Goal: Communication & Community: Answer question/provide support

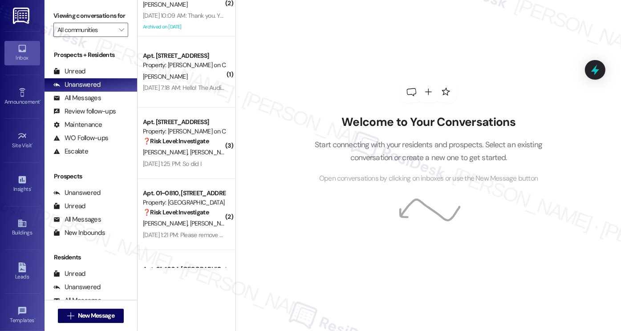
scroll to position [3365, 0]
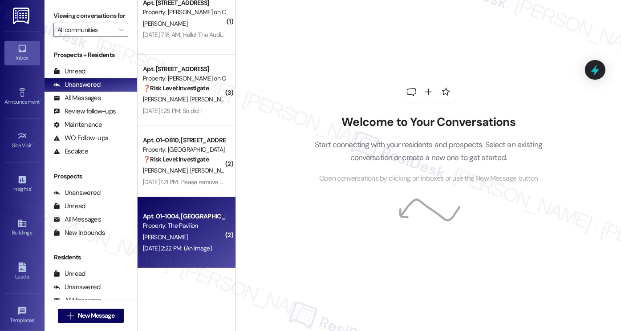
click at [174, 247] on div "[DATE] 2:22 PM: (An Image) [DATE] 2:22 PM: (An Image)" at bounding box center [177, 248] width 69 height 8
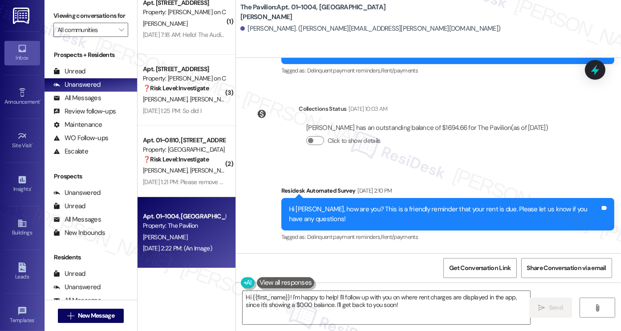
scroll to position [2112, 0]
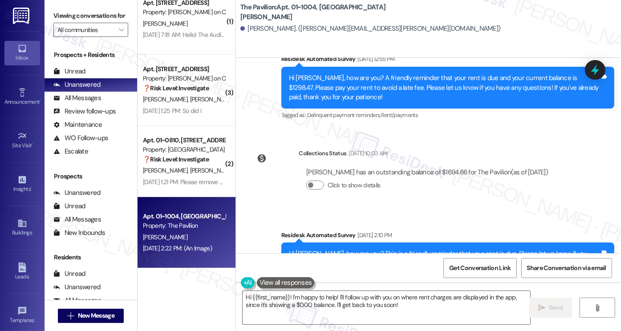
drag, startPoint x: 344, startPoint y: 142, endPoint x: 404, endPoint y: 142, distance: 59.7
click at [388, 149] on div "[DATE] 10:03 AM" at bounding box center [367, 153] width 41 height 9
drag, startPoint x: 369, startPoint y: 162, endPoint x: 493, endPoint y: 161, distance: 124.7
click at [493, 168] on div "[PERSON_NAME] has an outstanding balance of $1694.66 for The Pavilion (as of [D…" at bounding box center [427, 172] width 242 height 9
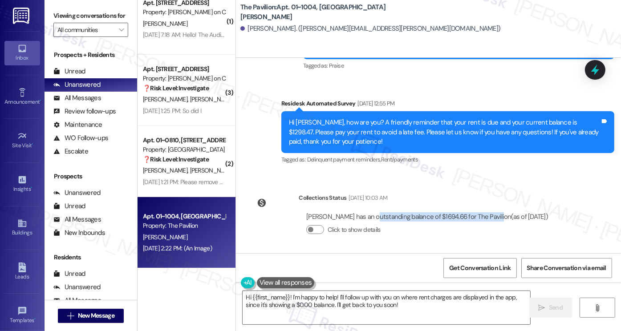
scroll to position [2156, 0]
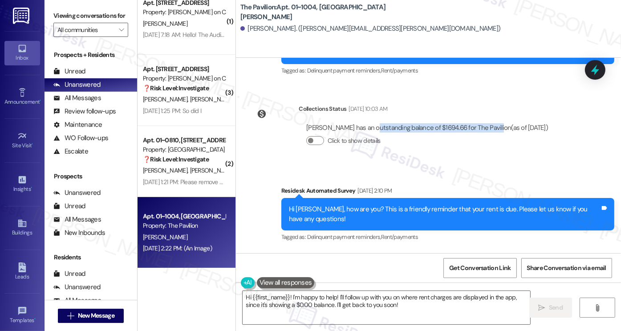
drag, startPoint x: 314, startPoint y: 183, endPoint x: 307, endPoint y: 185, distance: 7.5
click at [407, 186] on div "Residesk Automated Survey [DATE] 2:10 PM" at bounding box center [447, 192] width 333 height 12
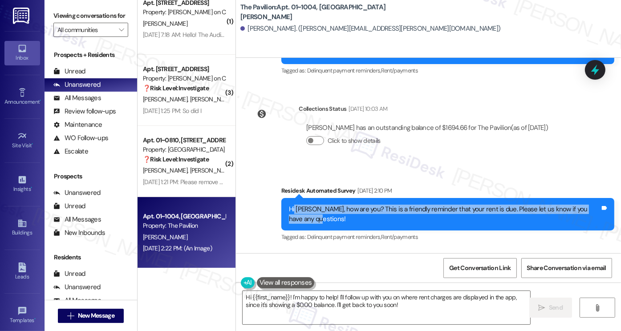
drag, startPoint x: 290, startPoint y: 194, endPoint x: 324, endPoint y: 210, distance: 37.3
click at [324, 210] on div "Hi [PERSON_NAME], how are you? This is a friendly reminder that your rent is du…" at bounding box center [444, 214] width 311 height 19
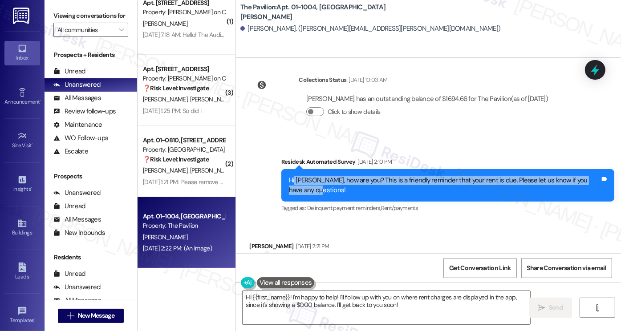
scroll to position [2201, 0]
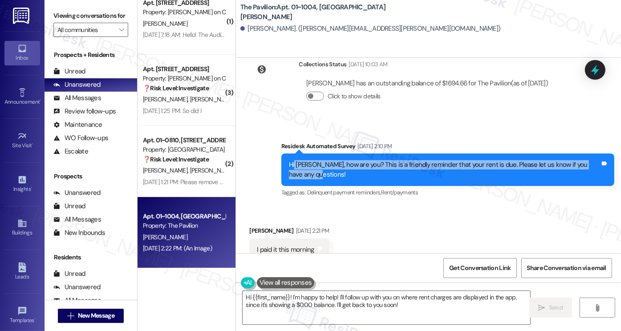
click at [389, 160] on div "Hi [PERSON_NAME], how are you? This is a friendly reminder that your rent is du…" at bounding box center [444, 169] width 311 height 19
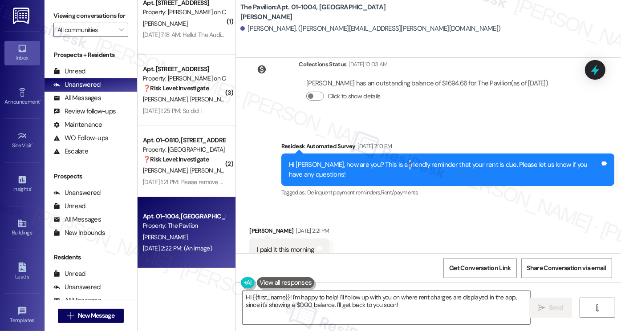
click at [389, 160] on div "Hi [PERSON_NAME], how are you? This is a friendly reminder that your rent is du…" at bounding box center [444, 169] width 311 height 19
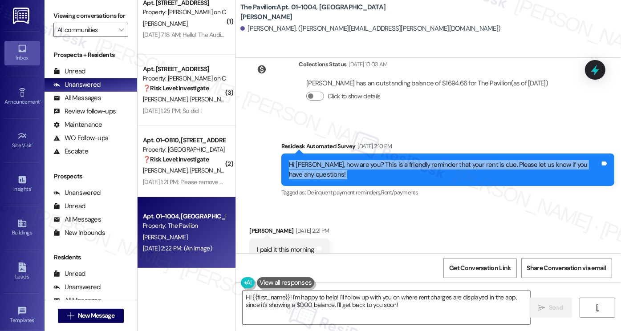
click at [389, 160] on div "Hi [PERSON_NAME], how are you? This is a friendly reminder that your rent is du…" at bounding box center [444, 169] width 311 height 19
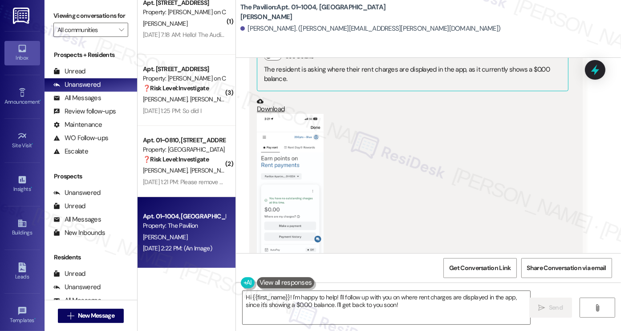
scroll to position [2512, 0]
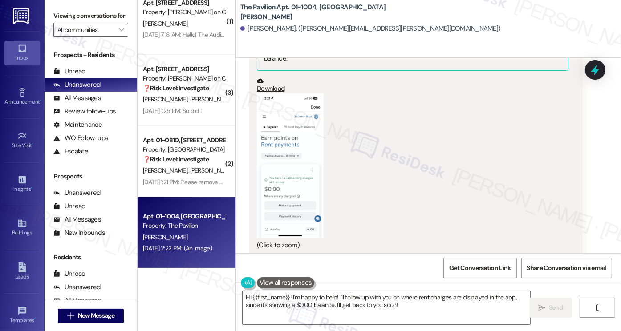
click at [285, 119] on button "Zoom image" at bounding box center [290, 166] width 67 height 145
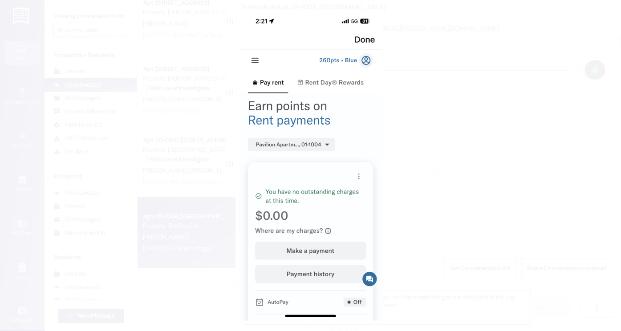
click at [488, 164] on button "Unzoom image" at bounding box center [310, 165] width 621 height 331
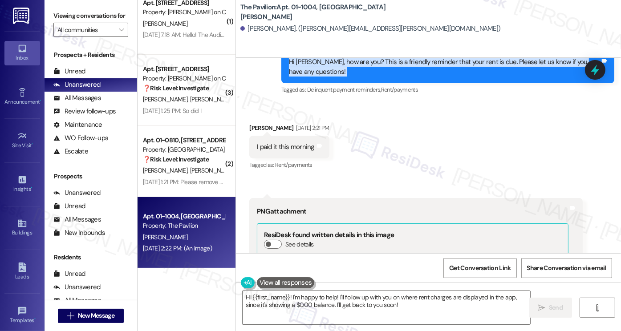
scroll to position [2290, 0]
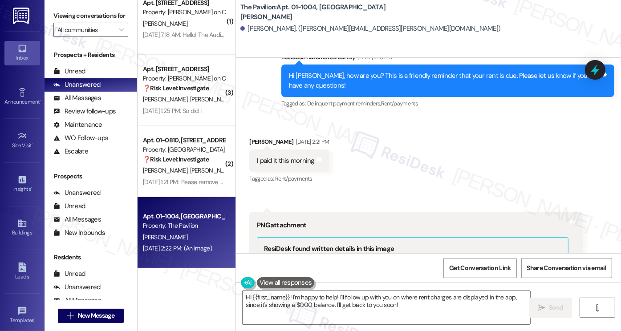
click at [305, 137] on div "[DATE] 2:21 PM" at bounding box center [312, 141] width 36 height 9
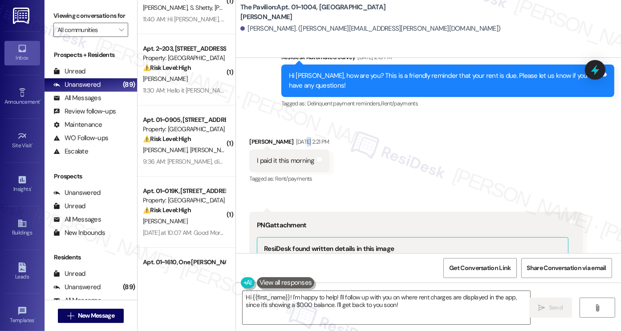
scroll to position [0, 0]
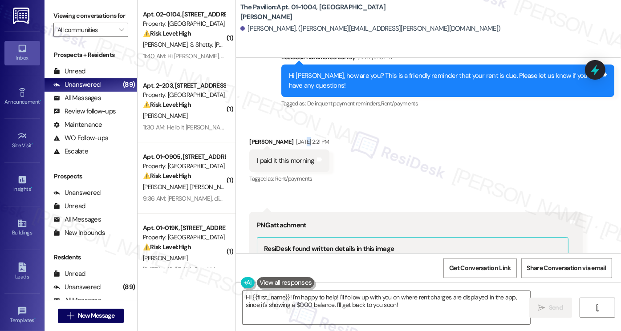
click at [591, 225] on div "Received via SMS [PERSON_NAME] [DATE] 2:21 PM I paid it this morning Tags and n…" at bounding box center [428, 302] width 385 height 370
click at [387, 303] on textarea "Hi {{first_name}}! I'm happy to help! I'll follow up with you on where rent cha…" at bounding box center [387, 307] width 288 height 33
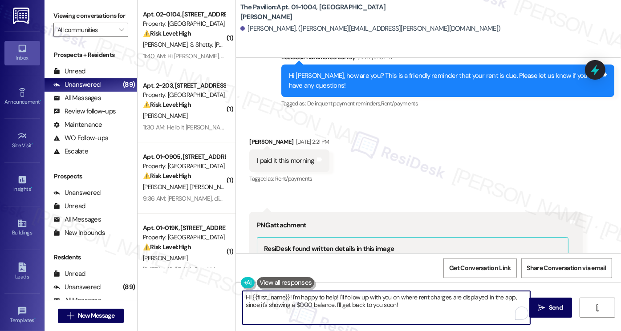
click at [385, 302] on textarea "Hi {{first_name}}! I'm happy to help! I'll follow up with you on where rent cha…" at bounding box center [387, 307] width 288 height 33
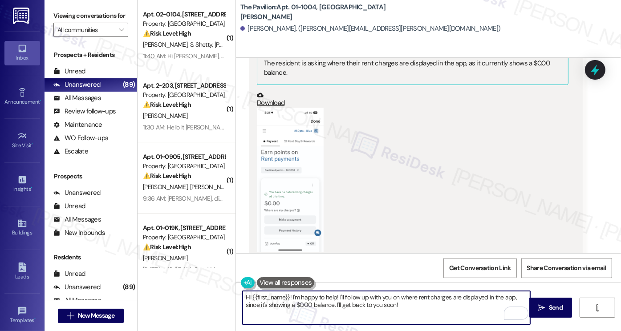
scroll to position [2512, 0]
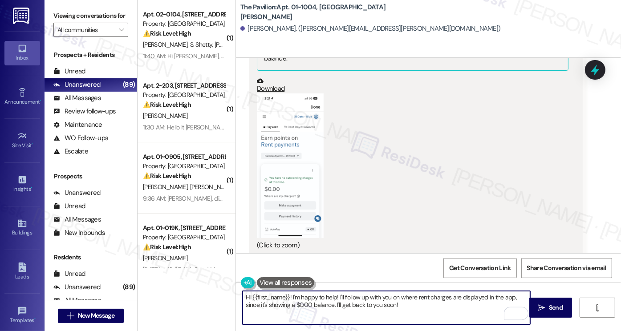
click at [297, 129] on button "Zoom image" at bounding box center [290, 166] width 67 height 145
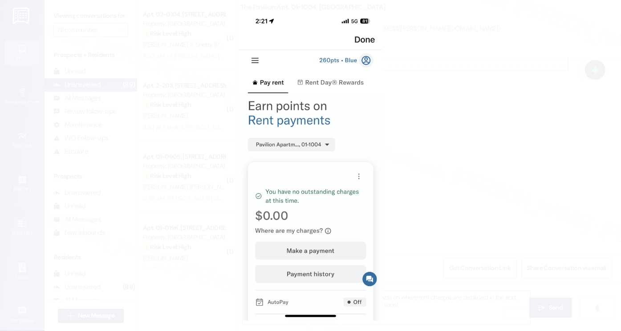
click at [456, 126] on button "Unzoom image" at bounding box center [310, 165] width 621 height 331
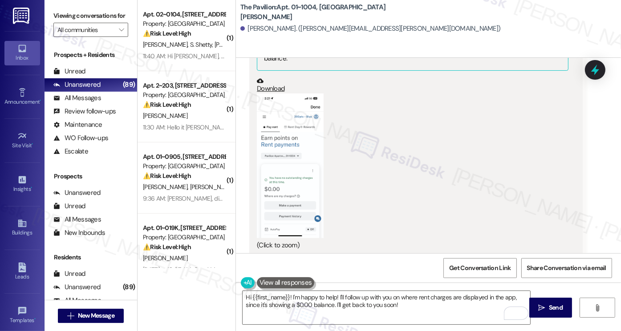
click at [334, 290] on div "Hi {{first_name}}! I'm happy to help! I'll follow up with you on where rent cha…" at bounding box center [428, 316] width 385 height 67
click at [332, 293] on textarea "Hi {{first_name}}! I'm happy to help! I'll follow up with you on where rent cha…" at bounding box center [387, 307] width 288 height 33
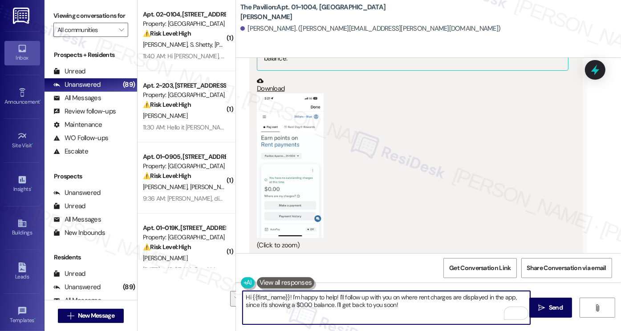
paste textarea "[PERSON_NAME], I hope you had a great weekend. Apologies for the delayed respon…"
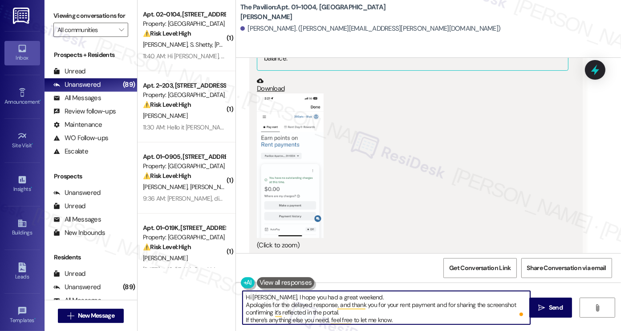
drag, startPoint x: 242, startPoint y: 305, endPoint x: 273, endPoint y: 301, distance: 31.6
click at [243, 305] on textarea "Hi [PERSON_NAME], I hope you had a great weekend. Apologies for the delayed res…" at bounding box center [387, 307] width 288 height 33
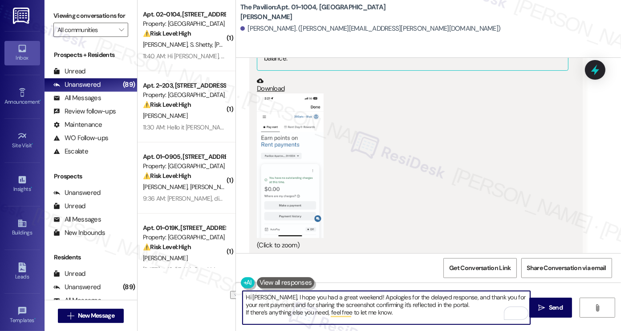
drag, startPoint x: 456, startPoint y: 299, endPoint x: 349, endPoint y: 295, distance: 106.9
click at [349, 295] on textarea "Hi [PERSON_NAME], I hope you had a great weekend! Apologies for the delayed res…" at bounding box center [387, 307] width 288 height 33
click at [243, 314] on textarea "Hi [PERSON_NAME], I hope you had a great weekend! Thank you for your rent payme…" at bounding box center [387, 307] width 288 height 33
click at [486, 306] on textarea "Hi [PERSON_NAME], I hope you had a great weekend! Thank you for your rent payme…" at bounding box center [387, 307] width 288 height 33
type textarea "Hi [PERSON_NAME], I hope you had a great weekend! Thank you for your rent payme…"
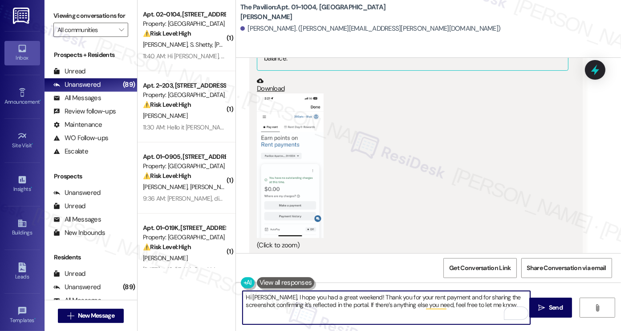
click at [475, 301] on textarea "Hi [PERSON_NAME], I hope you had a great weekend! Thank you for your rent payme…" at bounding box center [387, 307] width 288 height 33
click at [546, 307] on span " Send" at bounding box center [551, 307] width 28 height 9
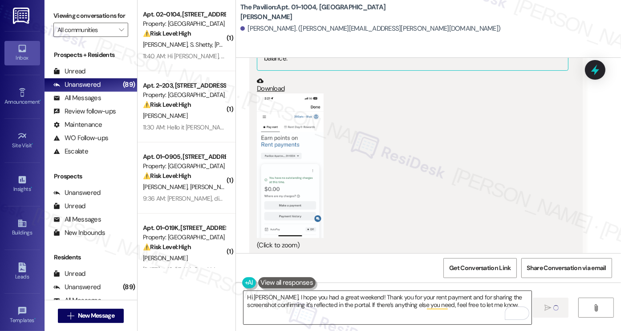
click at [444, 301] on textarea "Hi [PERSON_NAME], I hope you had a great weekend! Thank you for your rent payme…" at bounding box center [388, 307] width 288 height 33
click at [593, 178] on div "Received via SMS [PERSON_NAME] [DATE] 2:21 PM I paid it this morning Tags and n…" at bounding box center [428, 79] width 385 height 370
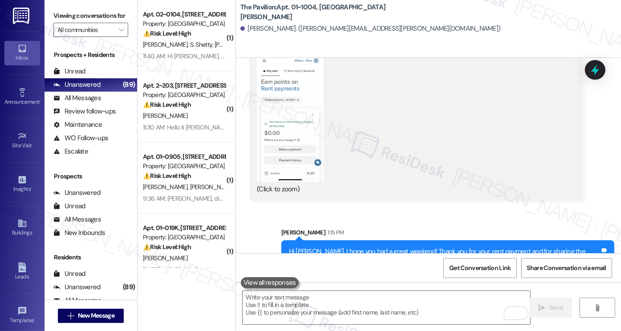
scroll to position [2584, 0]
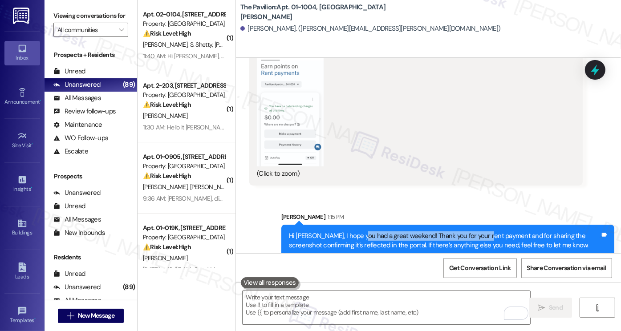
drag, startPoint x: 480, startPoint y: 227, endPoint x: 354, endPoint y: 224, distance: 126.5
click at [354, 232] on div "Hi [PERSON_NAME], I hope you had a great weekend! Thank you for your rent payme…" at bounding box center [444, 241] width 311 height 19
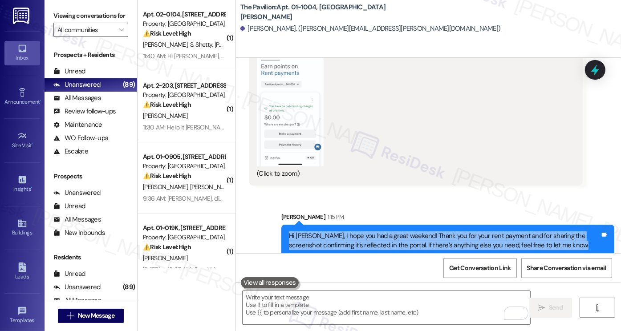
click at [354, 232] on div "Hi [PERSON_NAME], I hope you had a great weekend! Thank you for your rent payme…" at bounding box center [444, 241] width 311 height 19
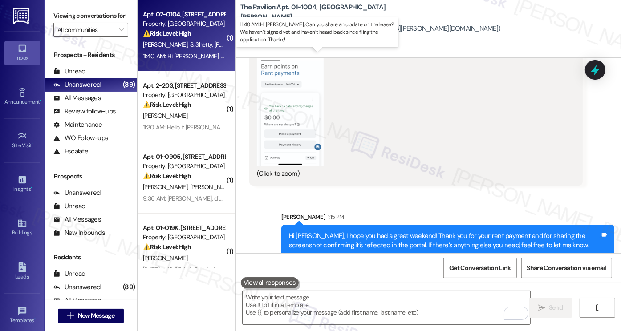
click at [181, 57] on div "11:40 AM: Hi [PERSON_NAME], Can you share an update on the lease? We haven’t si…" at bounding box center [339, 56] width 392 height 8
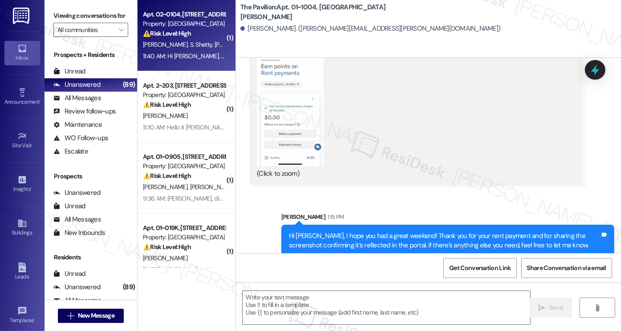
type textarea "Fetching suggested responses. Please feel free to read through the conversation…"
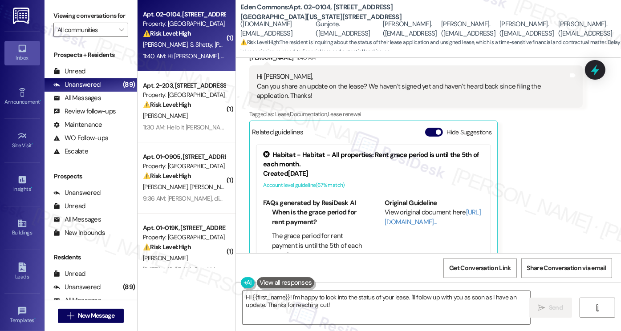
scroll to position [357, 0]
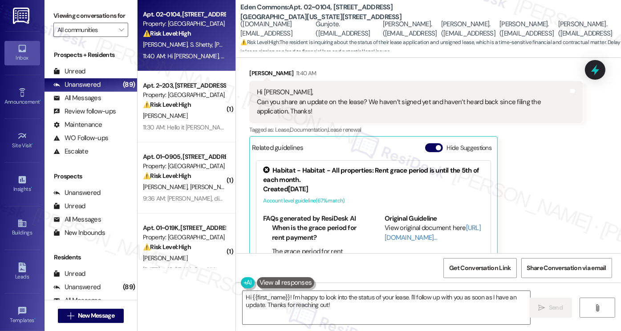
click at [522, 235] on div "[PERSON_NAME] 11:40 AM Hi [PERSON_NAME], Can you share an update on the lease? …" at bounding box center [415, 180] width 333 height 223
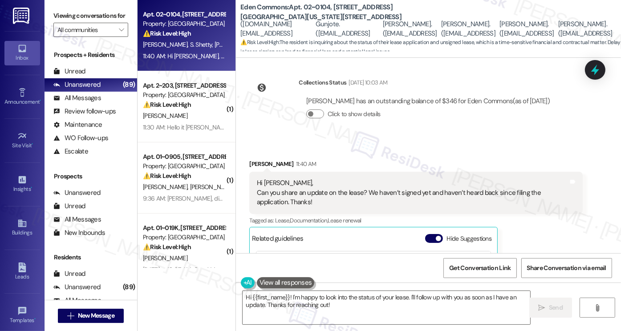
scroll to position [268, 0]
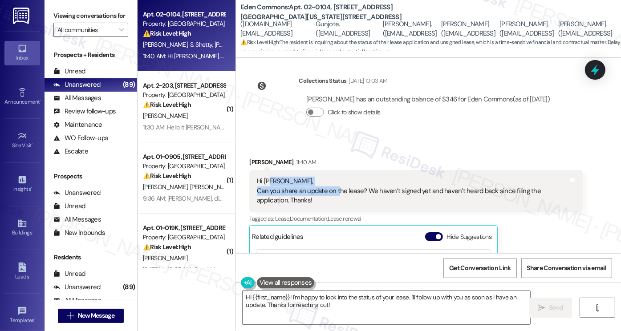
drag, startPoint x: 267, startPoint y: 182, endPoint x: 335, endPoint y: 190, distance: 68.7
click at [335, 190] on div "Hi [PERSON_NAME], Can you share an update on the lease? We haven’t signed yet a…" at bounding box center [412, 191] width 311 height 28
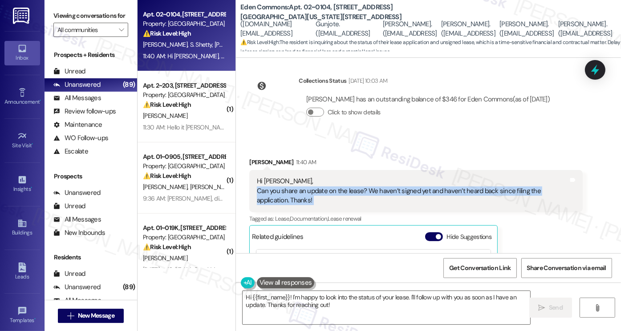
click at [335, 190] on div "Hi [PERSON_NAME], Can you share an update on the lease? We haven’t signed yet a…" at bounding box center [412, 191] width 311 height 28
click at [305, 195] on div "Hi [PERSON_NAME], Can you share an update on the lease? We haven’t signed yet a…" at bounding box center [412, 191] width 311 height 28
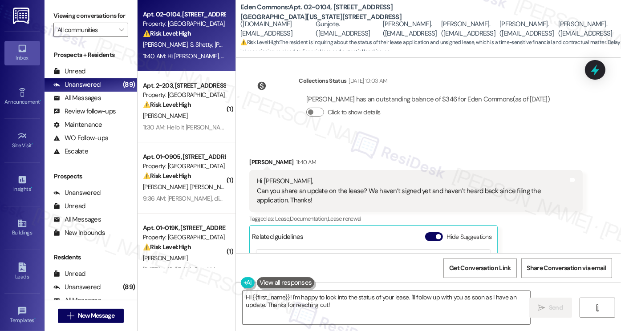
click at [305, 195] on div "Hi [PERSON_NAME], Can you share an update on the lease? We haven’t signed yet a…" at bounding box center [412, 191] width 311 height 28
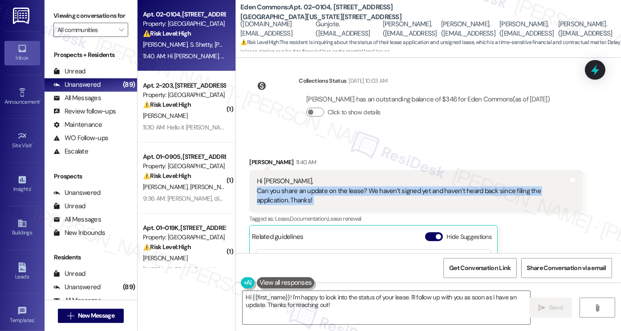
click at [305, 195] on div "Hi [PERSON_NAME], Can you share an update on the lease? We haven’t signed yet a…" at bounding box center [412, 191] width 311 height 28
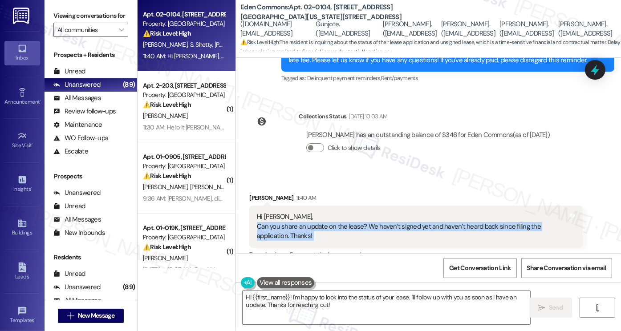
scroll to position [223, 0]
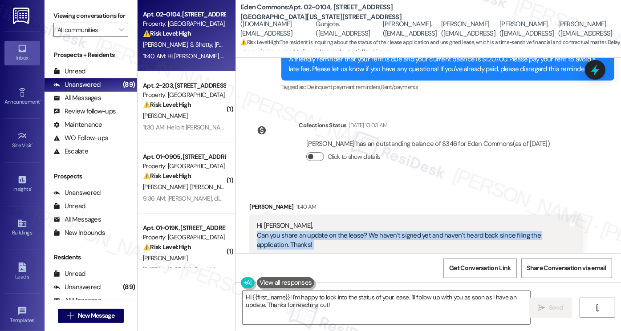
click at [313, 157] on button "Click to show details" at bounding box center [315, 156] width 18 height 9
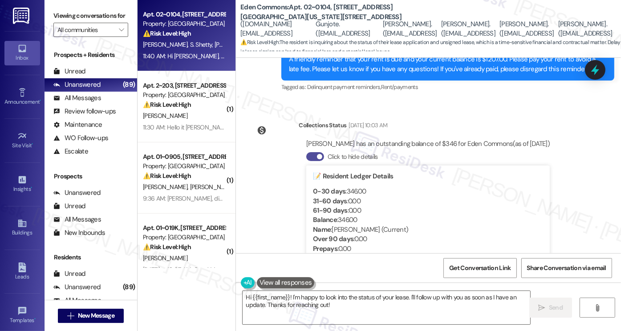
click at [317, 157] on span "button" at bounding box center [319, 156] width 5 height 5
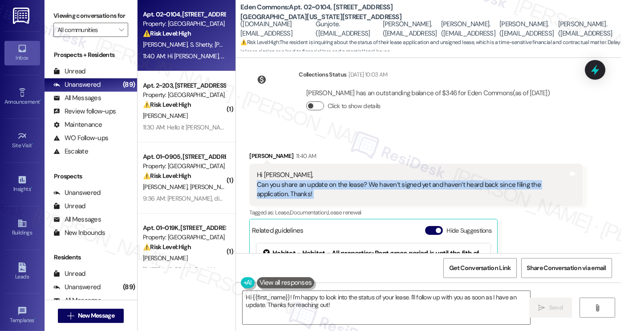
scroll to position [312, 0]
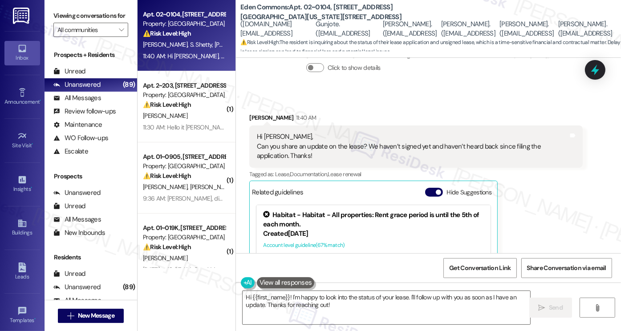
click at [541, 233] on div "[PERSON_NAME] 11:40 AM Hi [PERSON_NAME], Can you share an update on the lease? …" at bounding box center [415, 224] width 333 height 223
click at [292, 151] on div "Hi [PERSON_NAME], Can you share an update on the lease? We haven’t signed yet a…" at bounding box center [412, 146] width 311 height 28
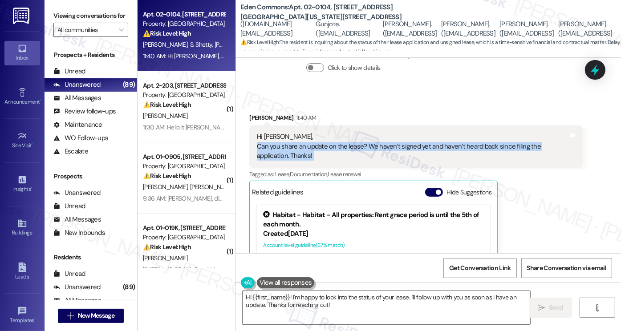
click at [292, 151] on div "Hi [PERSON_NAME], Can you share an update on the lease? We haven’t signed yet a…" at bounding box center [412, 146] width 311 height 28
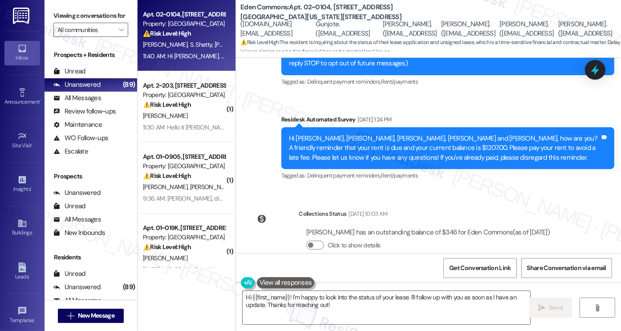
scroll to position [134, 0]
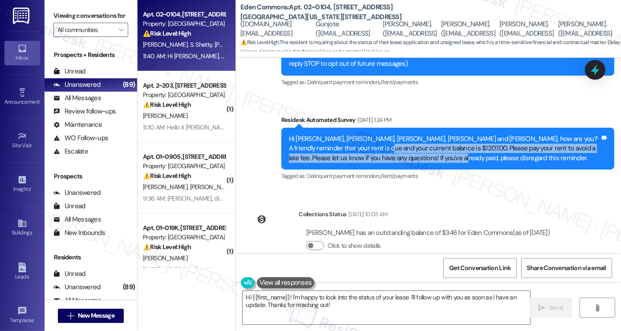
drag, startPoint x: 342, startPoint y: 146, endPoint x: 406, endPoint y: 155, distance: 64.4
click at [406, 155] on div "Hi [PERSON_NAME], [PERSON_NAME], [PERSON_NAME], [PERSON_NAME] and [PERSON_NAME]…" at bounding box center [444, 148] width 311 height 28
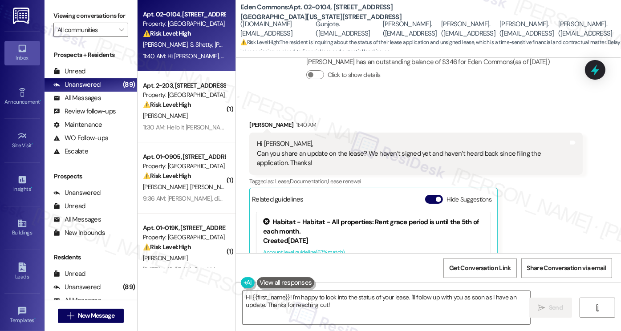
scroll to position [357, 0]
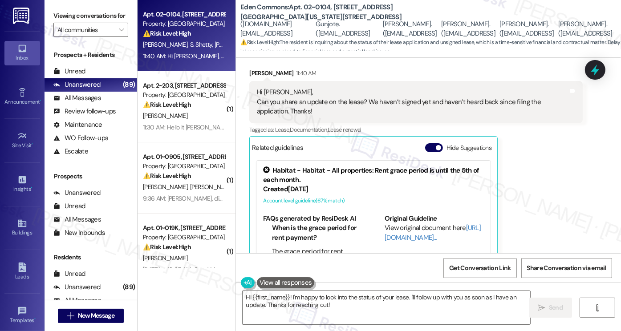
click at [341, 99] on div "Hi [PERSON_NAME], Can you share an update on the lease? We haven’t signed yet a…" at bounding box center [412, 102] width 311 height 28
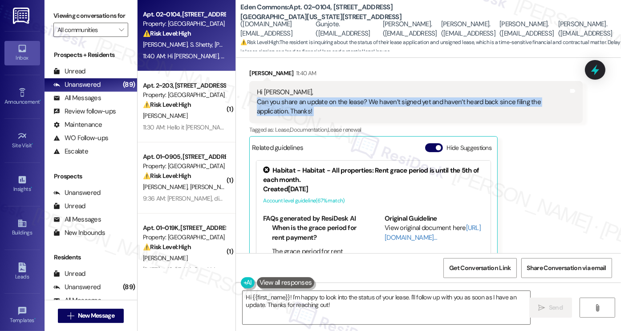
click at [341, 99] on div "Hi [PERSON_NAME], Can you share an update on the lease? We haven’t signed yet a…" at bounding box center [412, 102] width 311 height 28
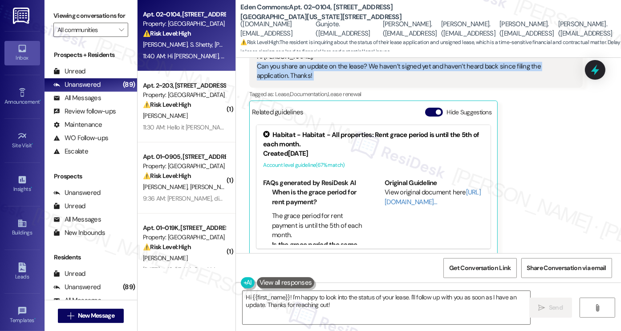
scroll to position [401, 0]
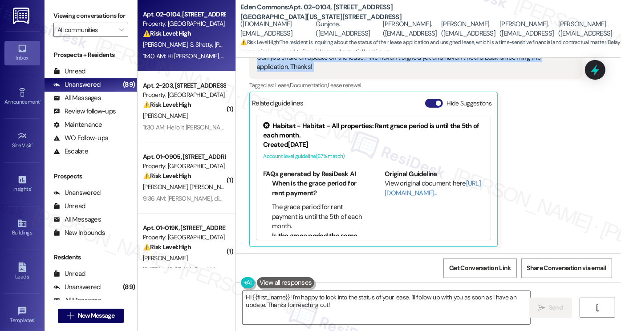
click at [429, 105] on button "Hide Suggestions" at bounding box center [434, 103] width 18 height 9
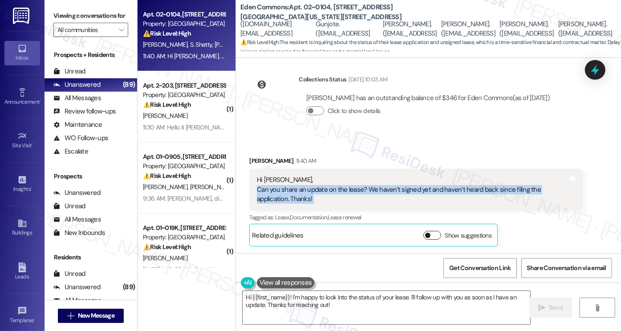
click at [430, 236] on button "Show suggestions" at bounding box center [432, 235] width 18 height 9
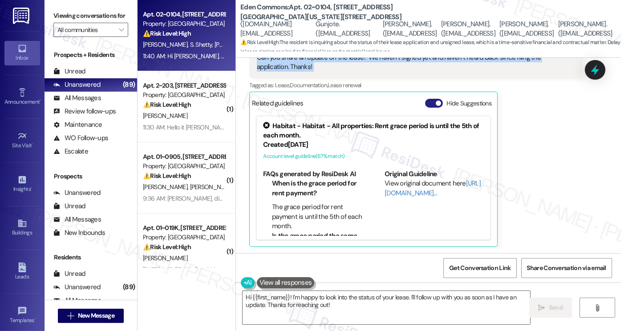
click at [429, 105] on button "Hide Suggestions" at bounding box center [434, 103] width 18 height 9
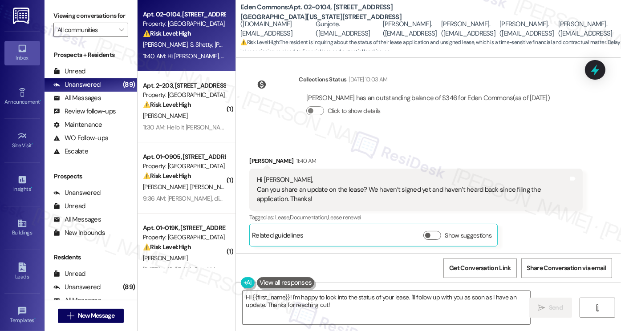
click at [353, 119] on div "Click to show details" at bounding box center [428, 113] width 244 height 20
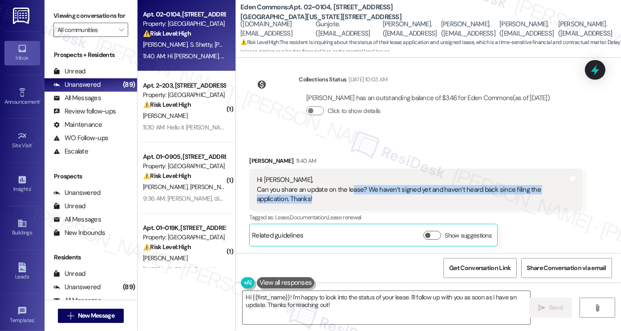
drag, startPoint x: 347, startPoint y: 191, endPoint x: 440, endPoint y: 196, distance: 92.8
click at [440, 196] on div "Hi [PERSON_NAME], Can you share an update on the lease? We haven’t signed yet a…" at bounding box center [412, 189] width 311 height 28
click at [447, 193] on div "Hi [PERSON_NAME], Can you share an update on the lease? We haven’t signed yet a…" at bounding box center [412, 189] width 311 height 28
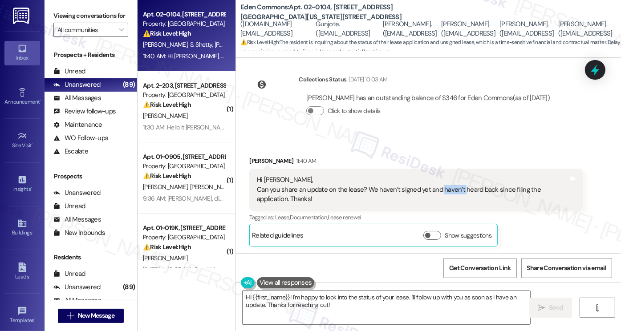
click at [447, 193] on div "Hi [PERSON_NAME], Can you share an update on the lease? We haven’t signed yet a…" at bounding box center [412, 189] width 311 height 28
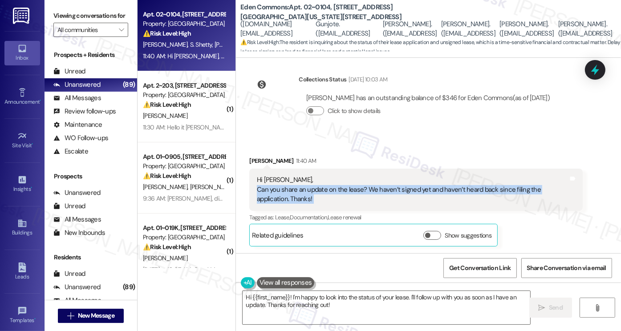
click at [447, 193] on div "Hi [PERSON_NAME], Can you share an update on the lease? We haven’t signed yet a…" at bounding box center [412, 189] width 311 height 28
drag, startPoint x: 276, startPoint y: 203, endPoint x: 254, endPoint y: 181, distance: 30.9
click at [257, 181] on div "Hi [PERSON_NAME], Can you share an update on the lease? We haven’t signed yet a…" at bounding box center [412, 189] width 311 height 28
click at [431, 188] on div "Hi [PERSON_NAME], Can you share an update on the lease? We haven’t signed yet a…" at bounding box center [412, 189] width 311 height 28
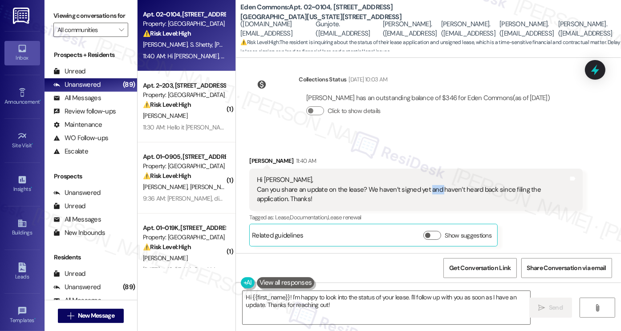
click at [431, 188] on div "Hi [PERSON_NAME], Can you share an update on the lease? We haven’t signed yet a…" at bounding box center [412, 189] width 311 height 28
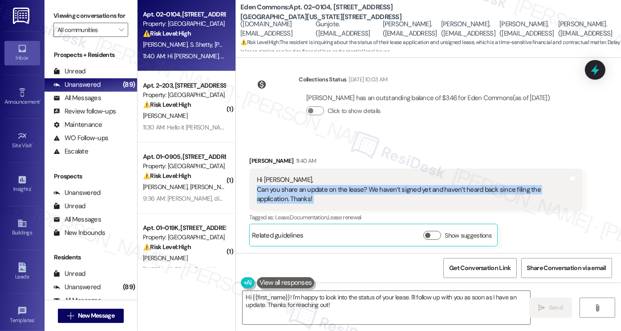
click at [431, 188] on div "Hi [PERSON_NAME], Can you share an update on the lease? We haven’t signed yet a…" at bounding box center [412, 189] width 311 height 28
click at [425, 236] on span "button" at bounding box center [427, 235] width 5 height 5
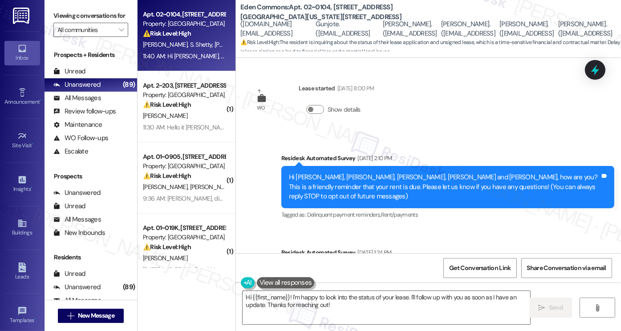
scroll to position [0, 0]
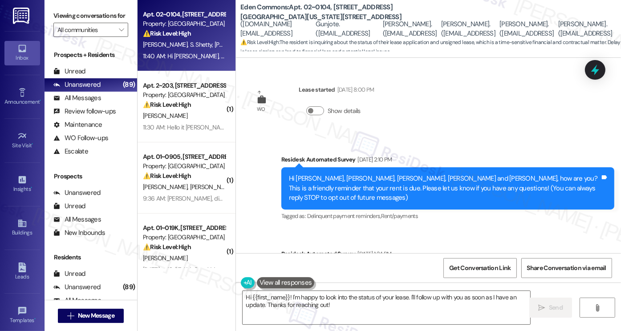
drag, startPoint x: 342, startPoint y: 90, endPoint x: 386, endPoint y: 88, distance: 43.7
click at [374, 88] on div "[DATE] 8:00 PM" at bounding box center [354, 89] width 39 height 9
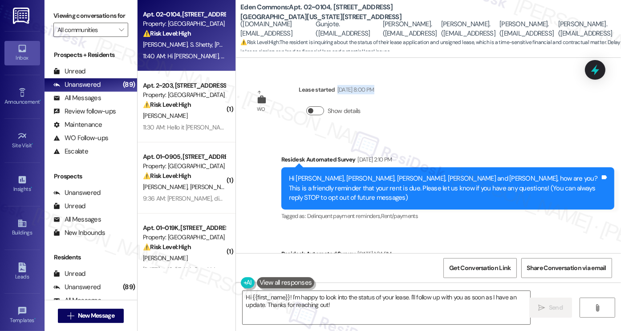
click at [315, 110] on button "Show details" at bounding box center [315, 110] width 18 height 9
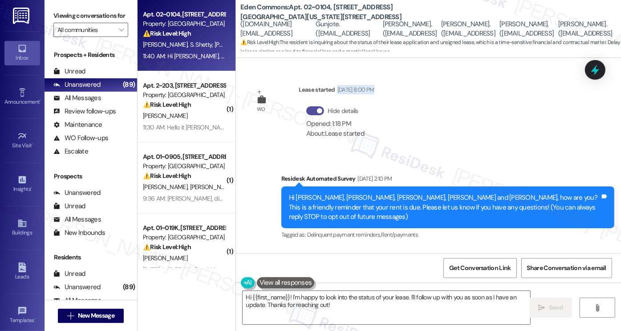
click at [317, 110] on span "button" at bounding box center [319, 110] width 5 height 5
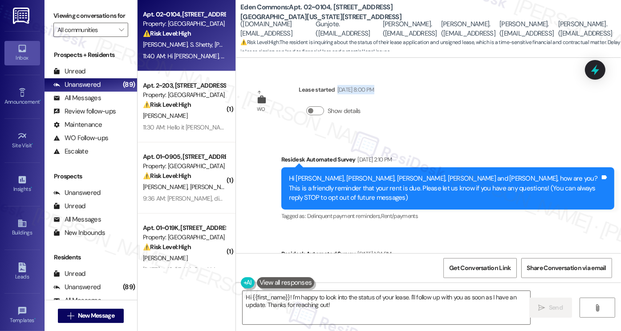
click at [354, 85] on div "[DATE] 8:00 PM" at bounding box center [354, 89] width 39 height 9
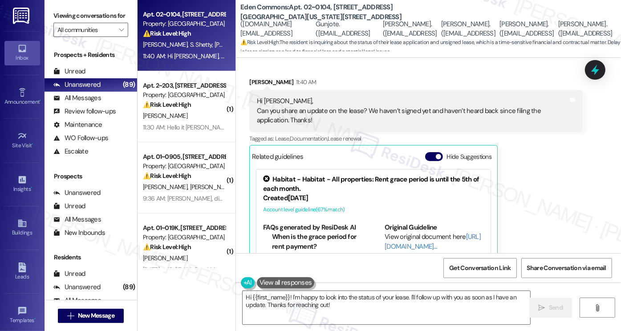
scroll to position [268, 0]
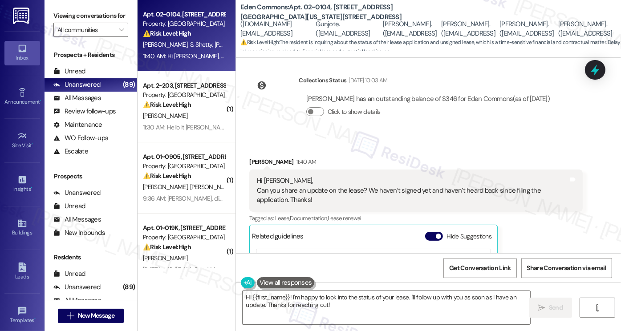
click at [294, 165] on div "11:40 AM" at bounding box center [305, 161] width 23 height 9
click at [302, 161] on div "11:40 AM" at bounding box center [305, 161] width 23 height 9
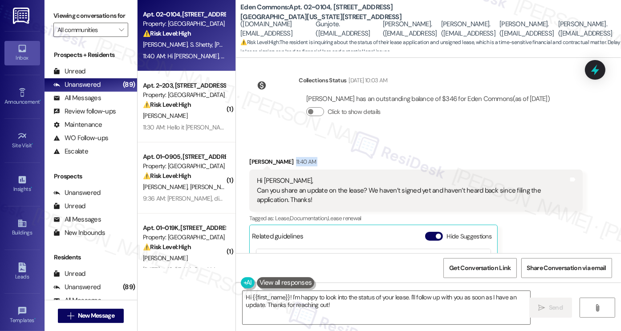
click at [302, 161] on div "11:40 AM" at bounding box center [305, 161] width 23 height 9
drag, startPoint x: 395, startPoint y: 191, endPoint x: 528, endPoint y: 195, distance: 133.2
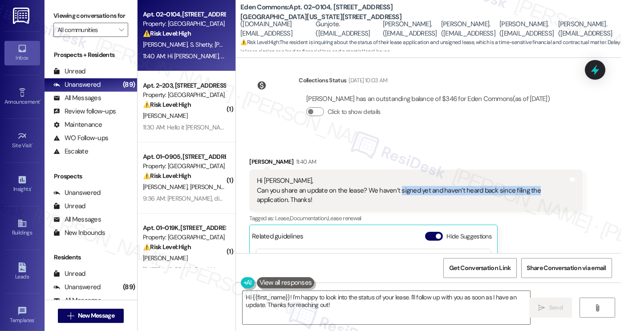
click at [529, 195] on div "Hi [PERSON_NAME], Can you share an update on the lease? We haven’t signed yet a…" at bounding box center [412, 190] width 311 height 28
click at [526, 195] on div "Hi [PERSON_NAME], Can you share an update on the lease? We haven’t signed yet a…" at bounding box center [412, 190] width 311 height 28
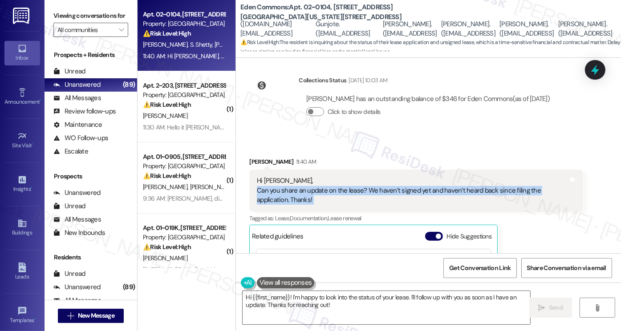
click at [526, 195] on div "Hi [PERSON_NAME], Can you share an update on the lease? We haven’t signed yet a…" at bounding box center [412, 190] width 311 height 28
click at [364, 189] on div "Hi [PERSON_NAME], Can you share an update on the lease? We haven’t signed yet a…" at bounding box center [412, 190] width 311 height 28
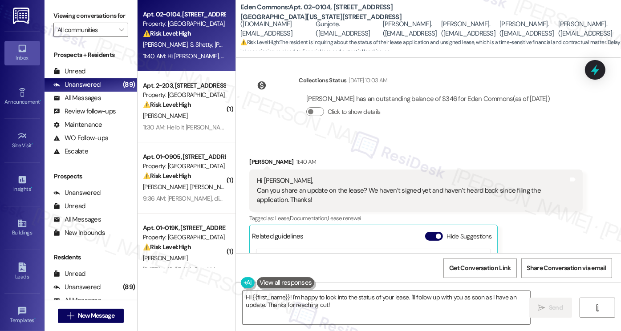
click at [403, 187] on div "Hi [PERSON_NAME], Can you share an update on the lease? We haven’t signed yet a…" at bounding box center [412, 190] width 311 height 28
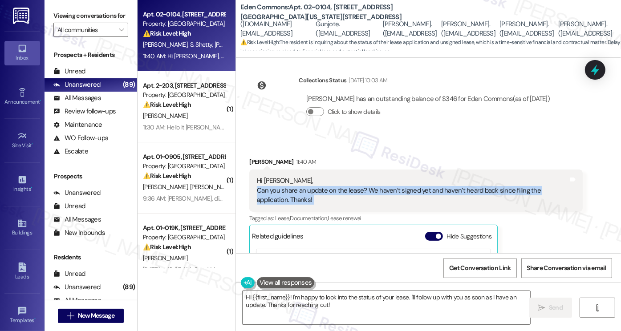
click at [403, 187] on div "Hi [PERSON_NAME], Can you share an update on the lease? We haven’t signed yet a…" at bounding box center [412, 190] width 311 height 28
click at [338, 192] on div "Hi [PERSON_NAME], Can you share an update on the lease? We haven’t signed yet a…" at bounding box center [412, 190] width 311 height 28
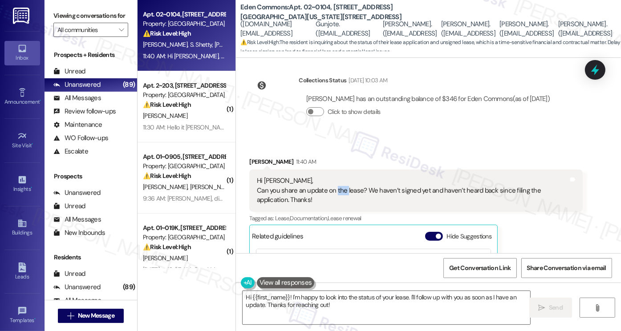
click at [338, 192] on div "Hi [PERSON_NAME], Can you share an update on the lease? We haven’t signed yet a…" at bounding box center [412, 190] width 311 height 28
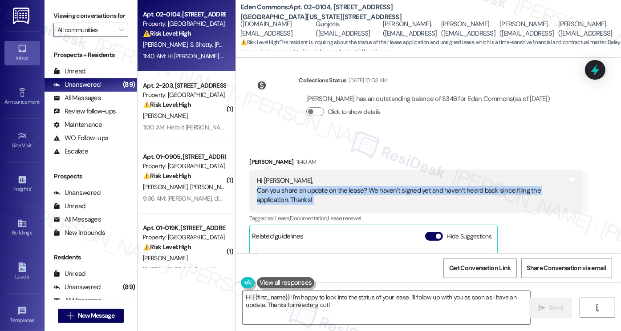
click at [338, 192] on div "Hi [PERSON_NAME], Can you share an update on the lease? We haven’t signed yet a…" at bounding box center [412, 190] width 311 height 28
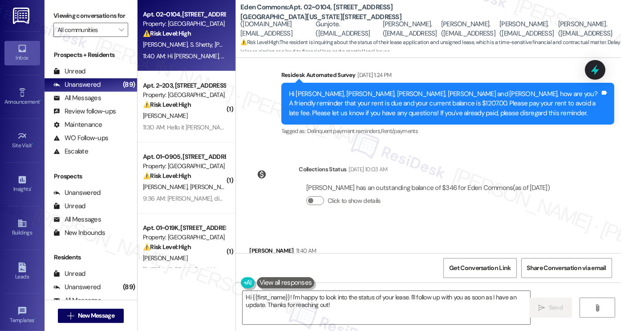
click at [339, 105] on div "Hi [PERSON_NAME], [PERSON_NAME], [PERSON_NAME], [PERSON_NAME] and [PERSON_NAME]…" at bounding box center [444, 104] width 311 height 28
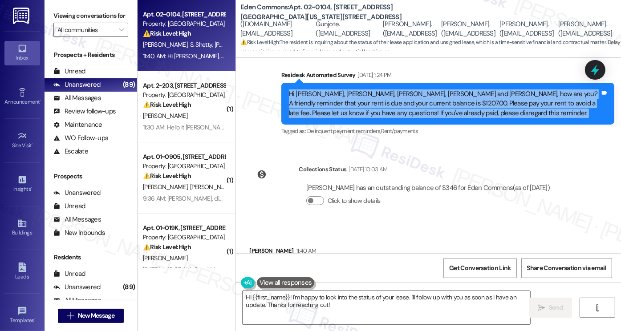
click at [339, 105] on div "Hi [PERSON_NAME], [PERSON_NAME], [PERSON_NAME], [PERSON_NAME] and [PERSON_NAME]…" at bounding box center [444, 104] width 311 height 28
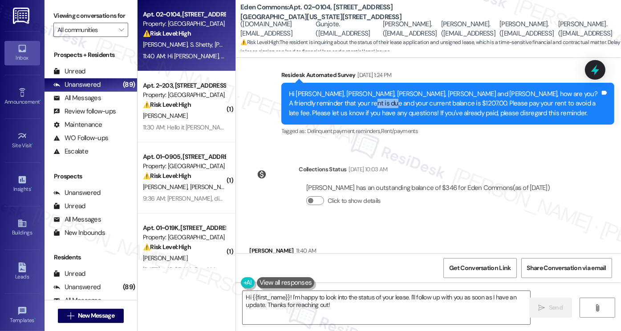
click at [339, 105] on div "Hi [PERSON_NAME], [PERSON_NAME], [PERSON_NAME], [PERSON_NAME] and [PERSON_NAME]…" at bounding box center [444, 104] width 311 height 28
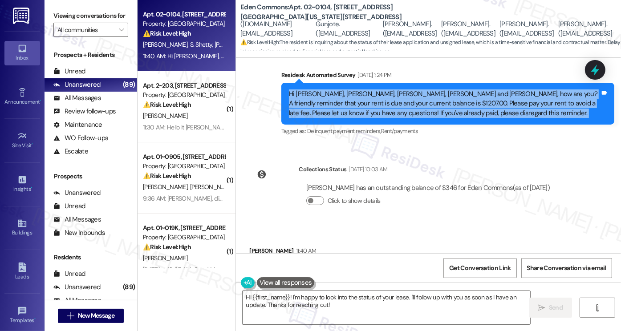
click at [339, 105] on div "Hi [PERSON_NAME], [PERSON_NAME], [PERSON_NAME], [PERSON_NAME] and [PERSON_NAME]…" at bounding box center [444, 104] width 311 height 28
click at [422, 96] on div "Hi [PERSON_NAME], [PERSON_NAME], [PERSON_NAME], [PERSON_NAME] and [PERSON_NAME]…" at bounding box center [444, 104] width 311 height 28
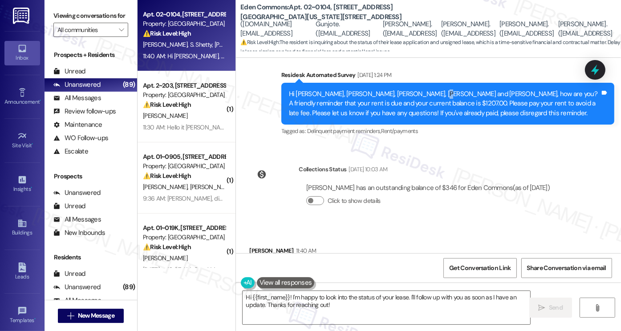
click at [422, 96] on div "Hi [PERSON_NAME], [PERSON_NAME], [PERSON_NAME], [PERSON_NAME] and [PERSON_NAME]…" at bounding box center [444, 104] width 311 height 28
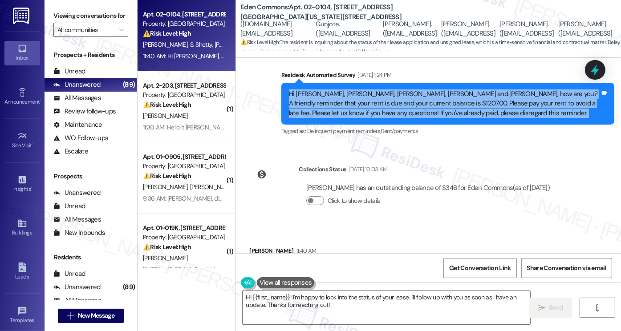
click at [422, 96] on div "Hi [PERSON_NAME], [PERSON_NAME], [PERSON_NAME], [PERSON_NAME] and [PERSON_NAME]…" at bounding box center [444, 104] width 311 height 28
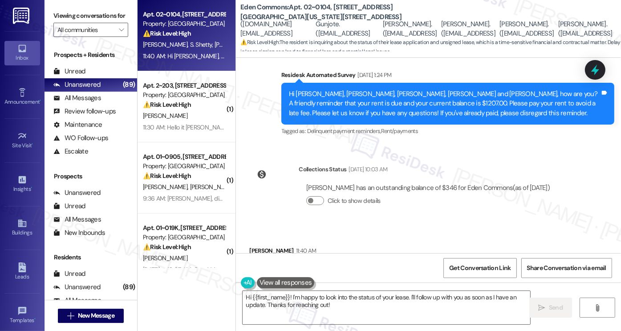
click at [422, 96] on div "Hi [PERSON_NAME], [PERSON_NAME], [PERSON_NAME], [PERSON_NAME] and [PERSON_NAME]…" at bounding box center [444, 104] width 311 height 28
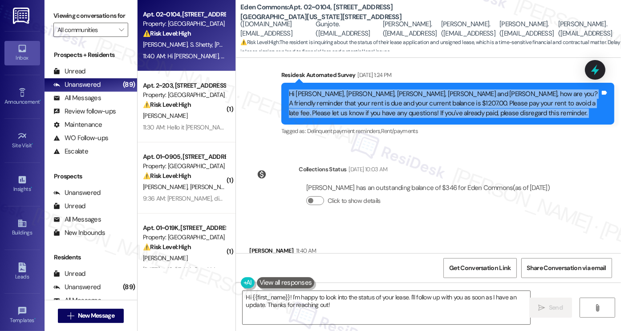
click at [422, 96] on div "Hi [PERSON_NAME], [PERSON_NAME], [PERSON_NAME], [PERSON_NAME] and [PERSON_NAME]…" at bounding box center [444, 104] width 311 height 28
click at [392, 91] on div "Hi [PERSON_NAME], [PERSON_NAME], [PERSON_NAME], [PERSON_NAME] and [PERSON_NAME]…" at bounding box center [444, 104] width 311 height 28
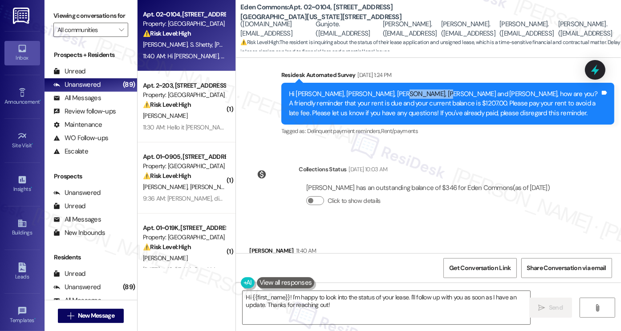
click at [392, 91] on div "Hi [PERSON_NAME], [PERSON_NAME], [PERSON_NAME], [PERSON_NAME] and [PERSON_NAME]…" at bounding box center [444, 104] width 311 height 28
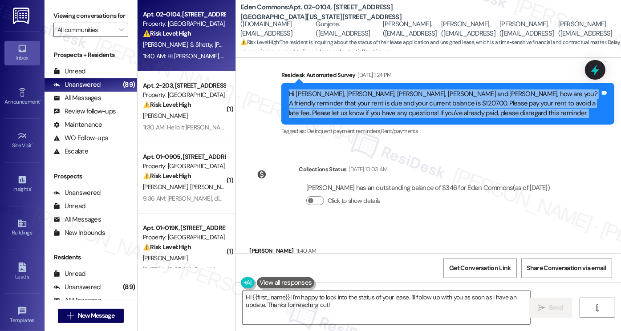
click at [392, 91] on div "Hi [PERSON_NAME], [PERSON_NAME], [PERSON_NAME], [PERSON_NAME] and [PERSON_NAME]…" at bounding box center [444, 104] width 311 height 28
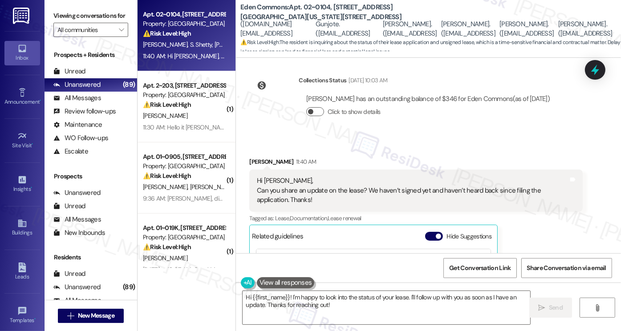
click at [317, 114] on button "Click to show details" at bounding box center [315, 111] width 18 height 9
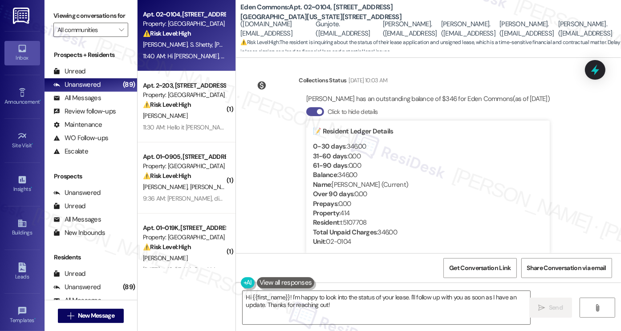
click at [317, 114] on button "Click to hide details" at bounding box center [315, 111] width 18 height 9
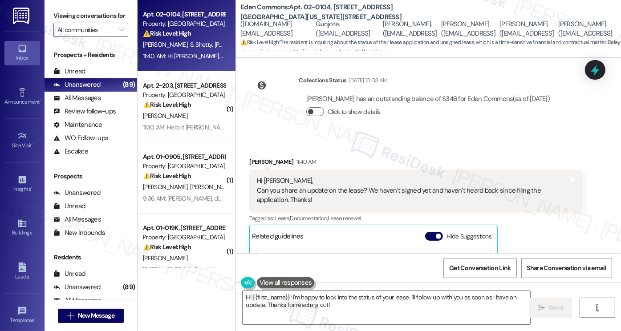
click at [317, 114] on button "Click to show details" at bounding box center [315, 111] width 18 height 9
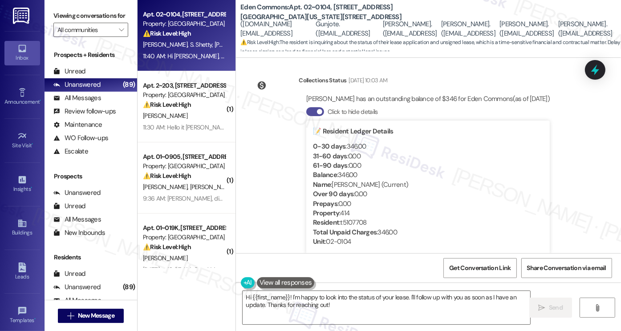
click at [317, 114] on span "button" at bounding box center [319, 111] width 5 height 5
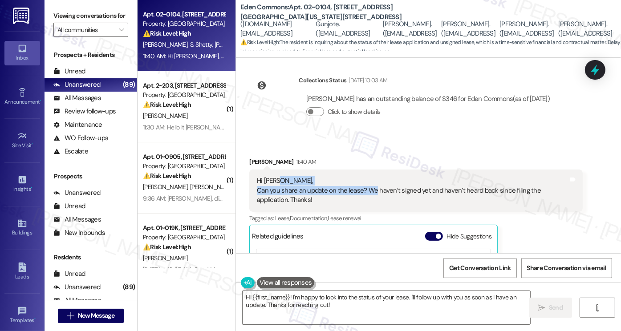
drag, startPoint x: 274, startPoint y: 182, endPoint x: 371, endPoint y: 194, distance: 97.8
click at [371, 194] on div "Hi [PERSON_NAME], Can you share an update on the lease? We haven’t signed yet a…" at bounding box center [412, 190] width 311 height 28
click at [372, 187] on div "Hi [PERSON_NAME], Can you share an update on the lease? We haven’t signed yet a…" at bounding box center [412, 190] width 311 height 28
click at [299, 186] on div "Hi [PERSON_NAME], Can you share an update on the lease? We haven’t signed yet a…" at bounding box center [412, 190] width 311 height 28
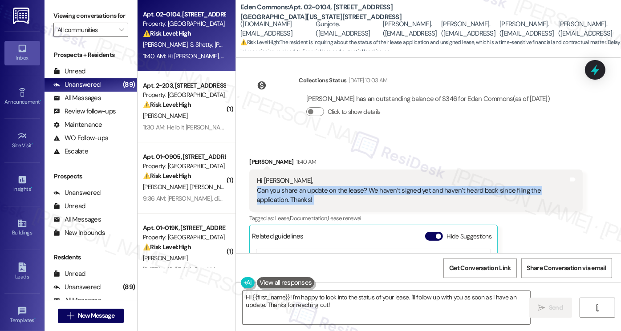
click at [299, 186] on div "Hi [PERSON_NAME], Can you share an update on the lease? We haven’t signed yet a…" at bounding box center [412, 190] width 311 height 28
click at [315, 301] on textarea "Hi {{first_name}}! I'm happy to look into the status of your lease. I'll follow…" at bounding box center [387, 307] width 288 height 33
drag, startPoint x: 254, startPoint y: 187, endPoint x: 315, endPoint y: 200, distance: 62.8
click at [315, 200] on div "Hi [PERSON_NAME], Can you share an update on the lease? We haven’t signed yet a…" at bounding box center [412, 190] width 311 height 28
click at [317, 199] on div "Hi [PERSON_NAME], Can you share an update on the lease? We haven’t signed yet a…" at bounding box center [412, 190] width 311 height 28
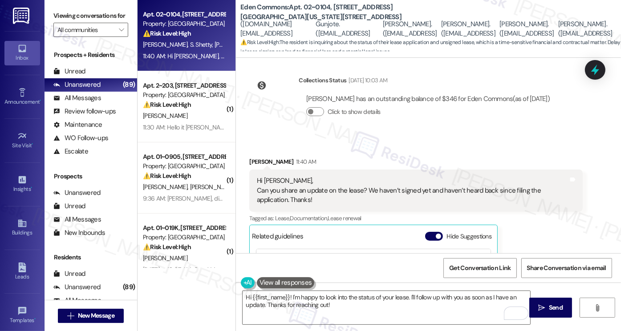
click at [322, 191] on div "Hi [PERSON_NAME], Can you share an update on the lease? We haven’t signed yet a…" at bounding box center [412, 190] width 311 height 28
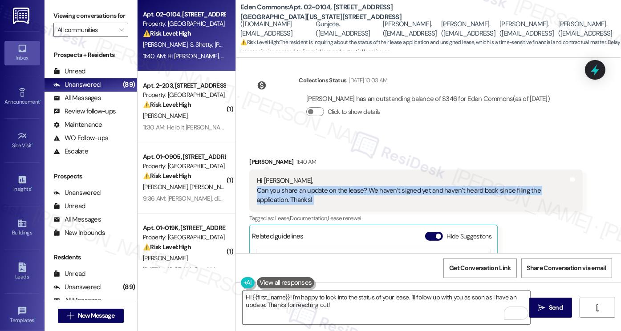
click at [322, 191] on div "Hi [PERSON_NAME], Can you share an update on the lease? We haven’t signed yet a…" at bounding box center [412, 190] width 311 height 28
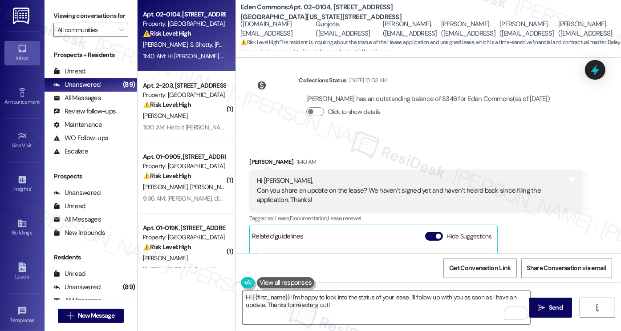
click at [353, 130] on div "[PERSON_NAME] has an outstanding balance of $346 for Eden Commons (as of [DATE]…" at bounding box center [428, 109] width 259 height 43
click at [539, 231] on div "[PERSON_NAME] 11:40 AM Hi [PERSON_NAME], Can you share an update on the lease? …" at bounding box center [415, 268] width 333 height 223
click at [113, 10] on label "Viewing conversations for" at bounding box center [90, 16] width 75 height 14
drag, startPoint x: 447, startPoint y: 190, endPoint x: 550, endPoint y: 191, distance: 103.3
click at [550, 191] on div "Hi [PERSON_NAME], Can you share an update on the lease? We haven’t signed yet a…" at bounding box center [412, 190] width 311 height 28
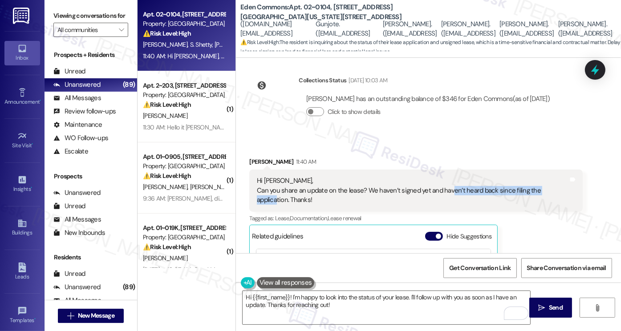
click at [488, 189] on div "Hi [PERSON_NAME], Can you share an update on the lease? We haven’t signed yet a…" at bounding box center [412, 190] width 311 height 28
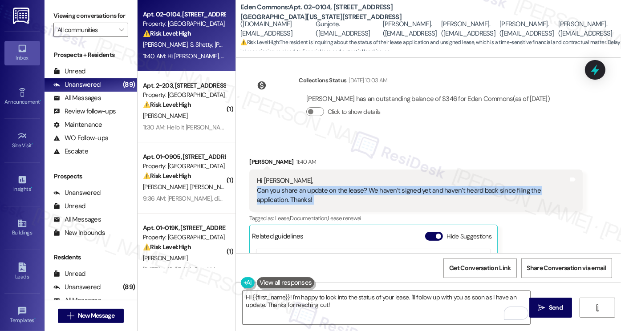
click at [488, 189] on div "Hi [PERSON_NAME], Can you share an update on the lease? We haven’t signed yet a…" at bounding box center [412, 190] width 311 height 28
click at [330, 192] on div "Hi [PERSON_NAME], Can you share an update on the lease? We haven’t signed yet a…" at bounding box center [412, 190] width 311 height 28
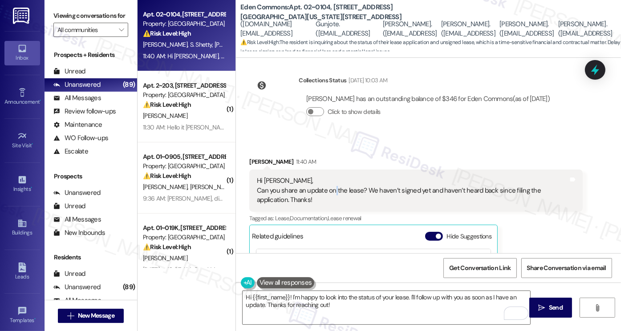
click at [330, 192] on div "Hi [PERSON_NAME], Can you share an update on the lease? We haven’t signed yet a…" at bounding box center [412, 190] width 311 height 28
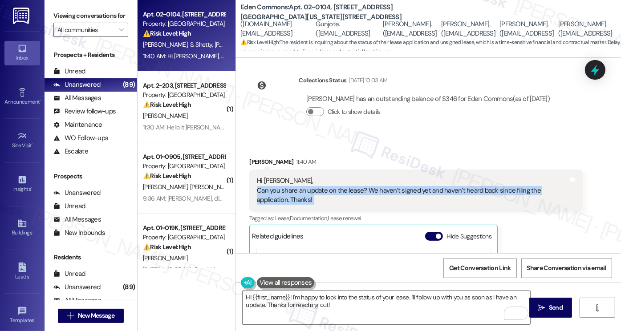
click at [329, 193] on div "Hi [PERSON_NAME], Can you share an update on the lease? We haven’t signed yet a…" at bounding box center [412, 190] width 311 height 28
click at [346, 192] on div "Hi [PERSON_NAME], Can you share an update on the lease? We haven’t signed yet a…" at bounding box center [412, 190] width 311 height 28
drag, startPoint x: 363, startPoint y: 192, endPoint x: 562, endPoint y: 192, distance: 198.6
click at [562, 192] on div "Hi [PERSON_NAME], Can you share an update on the lease? We haven’t signed yet a…" at bounding box center [412, 190] width 311 height 28
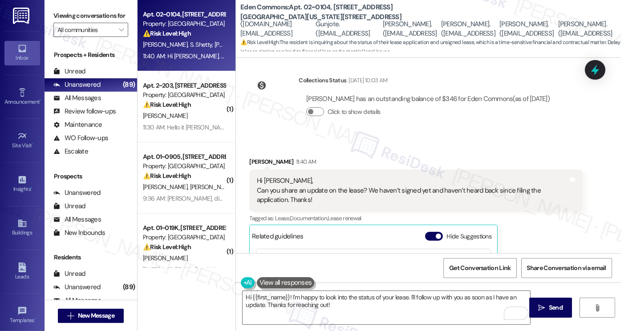
click at [563, 192] on div "Hi [PERSON_NAME], Can you share an update on the lease? We haven’t signed yet a…" at bounding box center [412, 190] width 311 height 28
drag, startPoint x: 566, startPoint y: 191, endPoint x: 492, endPoint y: 192, distance: 74.8
click at [492, 192] on div "Hi [PERSON_NAME], Can you share an update on the lease? We haven’t signed yet a…" at bounding box center [415, 191] width 333 height 42
click at [492, 192] on div "Hi [PERSON_NAME], Can you share an update on the lease? We haven’t signed yet a…" at bounding box center [412, 190] width 311 height 28
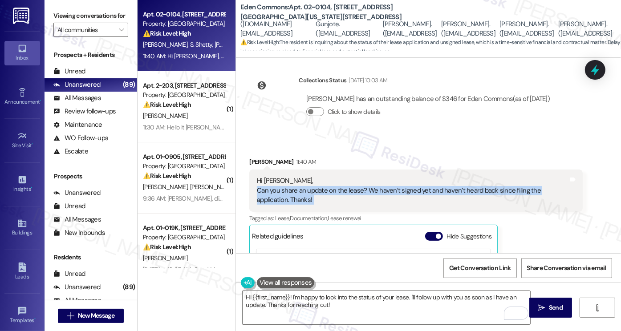
click at [492, 192] on div "Hi [PERSON_NAME], Can you share an update on the lease? We haven’t signed yet a…" at bounding box center [412, 190] width 311 height 28
click at [381, 190] on div "Hi [PERSON_NAME], Can you share an update on the lease? We haven’t signed yet a…" at bounding box center [412, 190] width 311 height 28
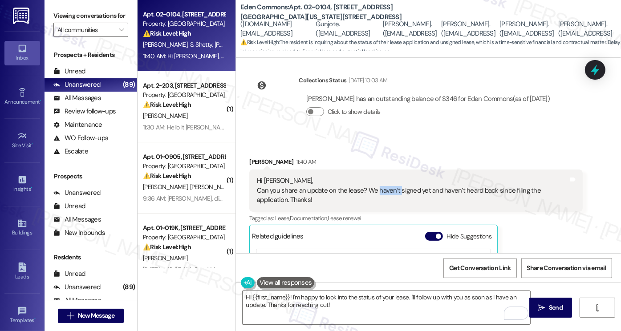
click at [381, 190] on div "Hi [PERSON_NAME], Can you share an update on the lease? We haven’t signed yet a…" at bounding box center [412, 190] width 311 height 28
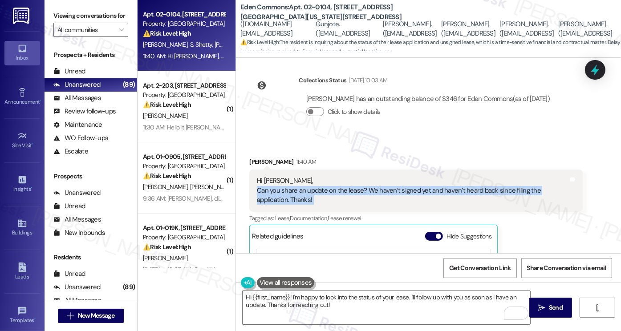
click at [381, 190] on div "Hi [PERSON_NAME], Can you share an update on the lease? We haven’t signed yet a…" at bounding box center [412, 190] width 311 height 28
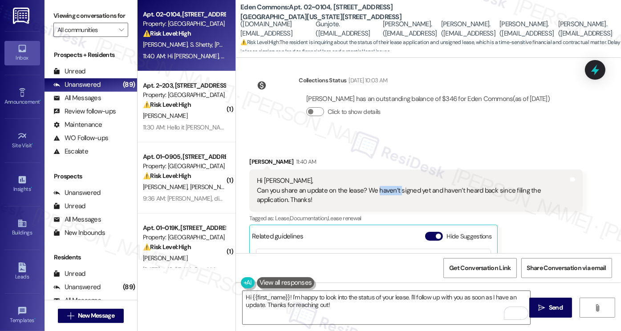
click at [381, 190] on div "Hi [PERSON_NAME], Can you share an update on the lease? We haven’t signed yet a…" at bounding box center [412, 190] width 311 height 28
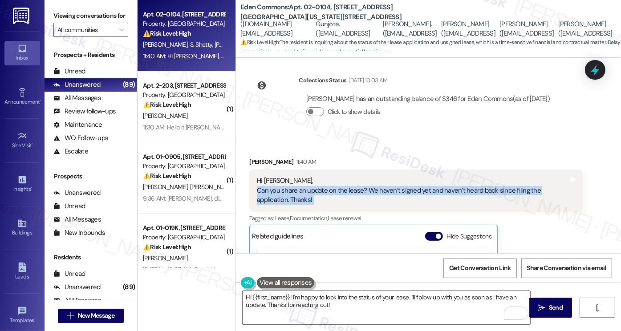
click at [381, 190] on div "Hi [PERSON_NAME], Can you share an update on the lease? We haven’t signed yet a…" at bounding box center [412, 190] width 311 height 28
click at [412, 190] on div "Hi [PERSON_NAME], Can you share an update on the lease? We haven’t signed yet a…" at bounding box center [412, 190] width 311 height 28
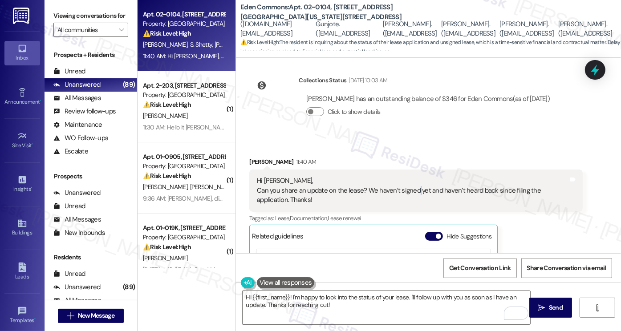
click at [412, 190] on div "Hi [PERSON_NAME], Can you share an update on the lease? We haven’t signed yet a…" at bounding box center [412, 190] width 311 height 28
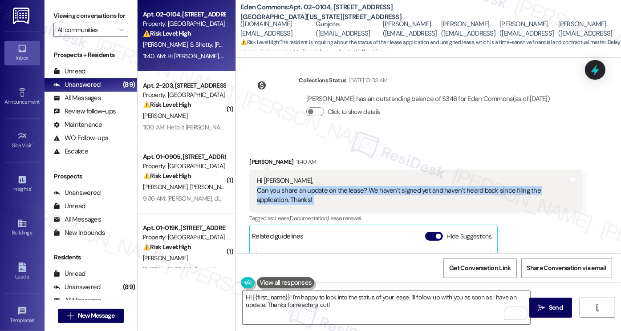
click at [412, 190] on div "Hi [PERSON_NAME], Can you share an update on the lease? We haven’t signed yet a…" at bounding box center [412, 190] width 311 height 28
click at [404, 190] on div "Hi [PERSON_NAME], Can you share an update on the lease? We haven’t signed yet a…" at bounding box center [412, 190] width 311 height 28
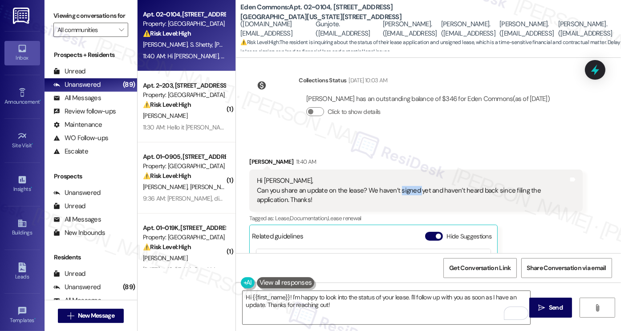
click at [404, 190] on div "Hi [PERSON_NAME], Can you share an update on the lease? We haven’t signed yet a…" at bounding box center [412, 190] width 311 height 28
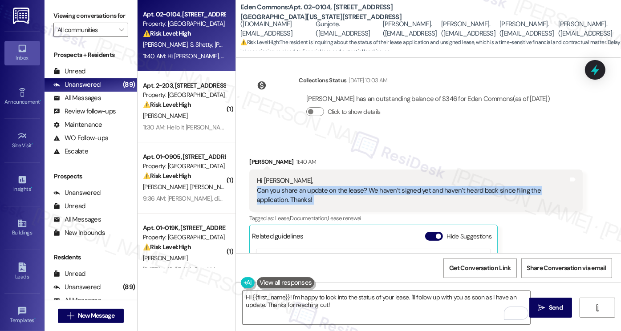
click at [404, 190] on div "Hi [PERSON_NAME], Can you share an update on the lease? We haven’t signed yet a…" at bounding box center [412, 190] width 311 height 28
click at [471, 195] on div "Hi [PERSON_NAME], Can you share an update on the lease? We haven’t signed yet a…" at bounding box center [412, 190] width 311 height 28
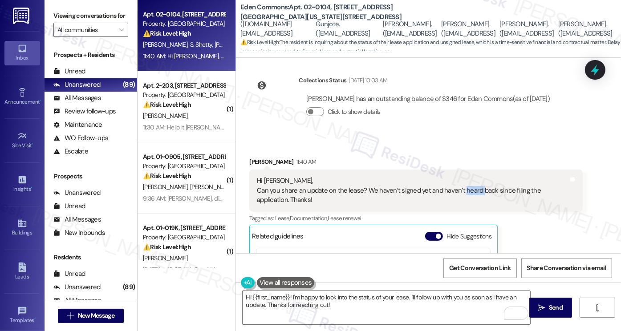
click at [471, 195] on div "Hi [PERSON_NAME], Can you share an update on the lease? We haven’t signed yet a…" at bounding box center [412, 190] width 311 height 28
click at [538, 193] on div "Hi [PERSON_NAME], Can you share an update on the lease? We haven’t signed yet a…" at bounding box center [412, 190] width 311 height 28
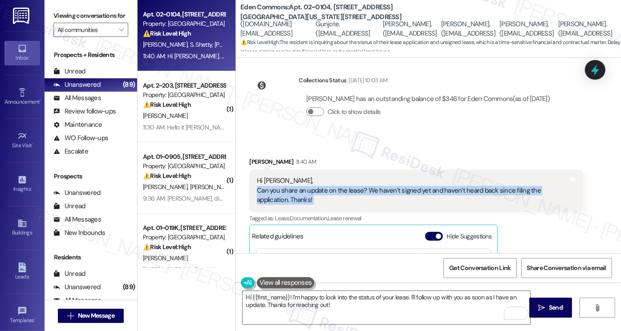
click at [538, 193] on div "Hi [PERSON_NAME], Can you share an update on the lease? We haven’t signed yet a…" at bounding box center [412, 190] width 311 height 28
click at [408, 191] on div "Hi [PERSON_NAME], Can you share an update on the lease? We haven’t signed yet a…" at bounding box center [412, 190] width 311 height 28
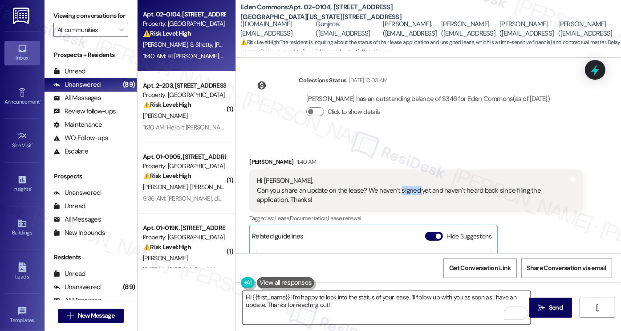
click at [408, 191] on div "Hi [PERSON_NAME], Can you share an update on the lease? We haven’t signed yet a…" at bounding box center [412, 190] width 311 height 28
click at [330, 193] on div "Hi [PERSON_NAME], Can you share an update on the lease? We haven’t signed yet a…" at bounding box center [412, 190] width 311 height 28
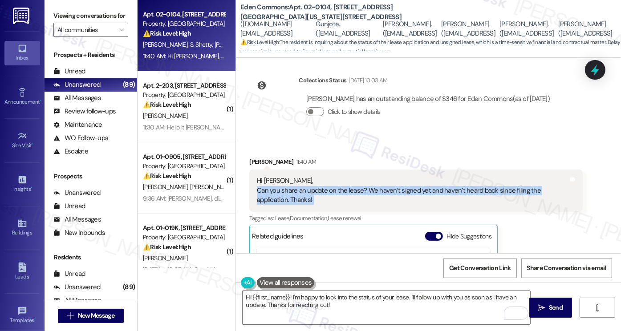
click at [330, 193] on div "Hi [PERSON_NAME], Can you share an update on the lease? We haven’t signed yet a…" at bounding box center [412, 190] width 311 height 28
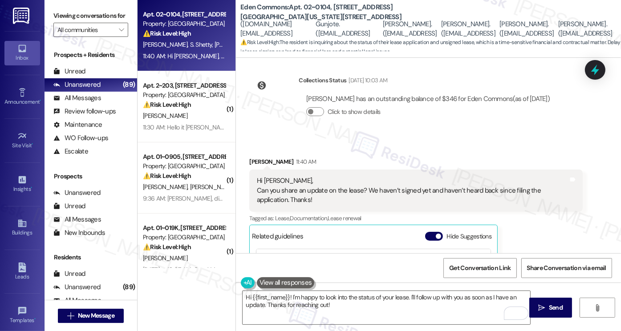
click at [38, 293] on div "Templates • Go to Templates" at bounding box center [22, 315] width 36 height 44
click at [297, 299] on textarea "Hi {{first_name}}! I'm happy to look into the status of your lease. I'll follow…" at bounding box center [387, 307] width 288 height 33
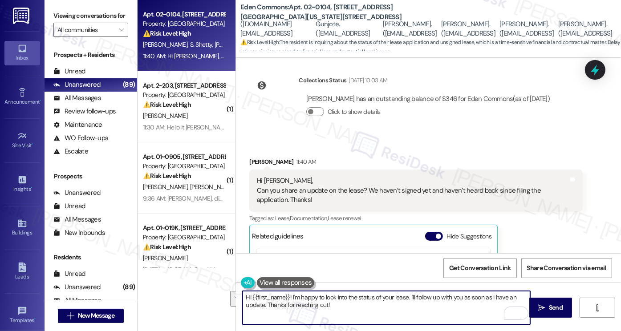
paste textarea "[PERSON_NAME], I hope you had a great weekend, and thank you for checking in. C…"
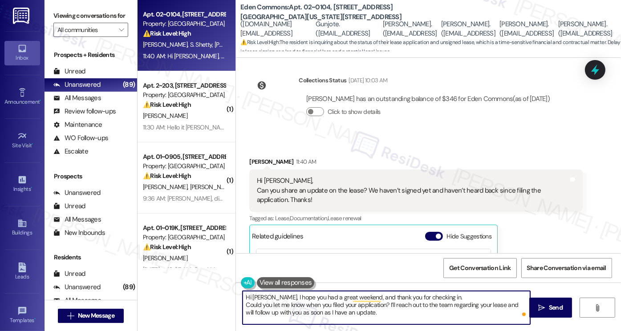
drag, startPoint x: 240, startPoint y: 306, endPoint x: 255, endPoint y: 301, distance: 15.2
click at [243, 306] on textarea "Hi [PERSON_NAME], I hope you had a great weekend, and thank you for checking in…" at bounding box center [387, 307] width 288 height 33
click at [297, 310] on textarea "Hi [PERSON_NAME], I hope you had a great weekend, and thank you for checking in…" at bounding box center [387, 307] width 288 height 33
click at [331, 303] on textarea "Hi [PERSON_NAME], I hope you had a great weekend, and thank you for checking in…" at bounding box center [387, 307] width 288 height 33
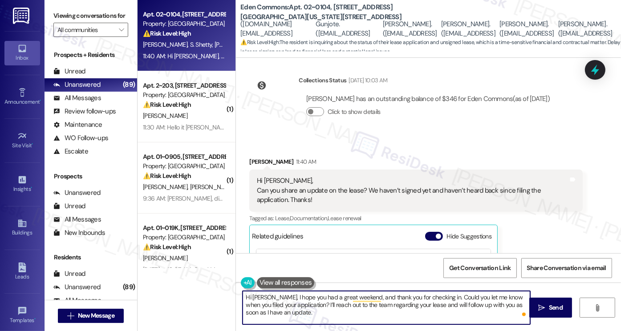
click at [331, 303] on textarea "Hi [PERSON_NAME], I hope you had a great weekend, and thank you for checking in…" at bounding box center [387, 307] width 288 height 33
click at [341, 304] on textarea "Hi [PERSON_NAME], I hope you had a great weekend, and thank you for checking in…" at bounding box center [387, 307] width 288 height 33
click at [306, 312] on textarea "Hi [PERSON_NAME], I hope you had a great weekend, and thank you for checking in…" at bounding box center [387, 307] width 288 height 33
type textarea "Hi [PERSON_NAME], I hope you had a great weekend, and thank you for checking in…"
click at [259, 165] on div "[PERSON_NAME] 11:40 AM" at bounding box center [415, 163] width 333 height 12
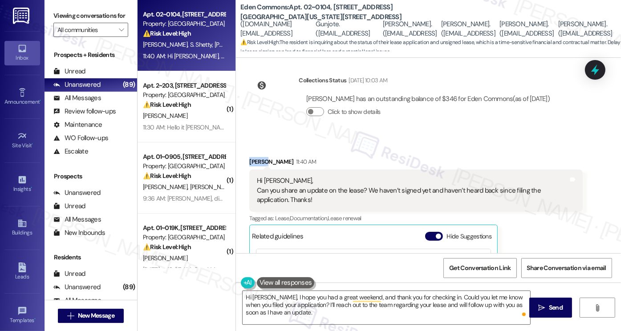
click at [259, 165] on div "[PERSON_NAME] 11:40 AM" at bounding box center [415, 163] width 333 height 12
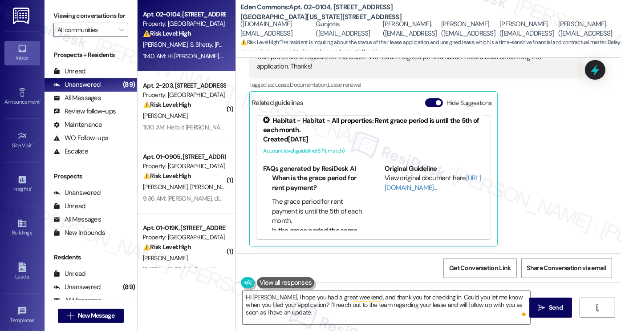
scroll to position [6, 0]
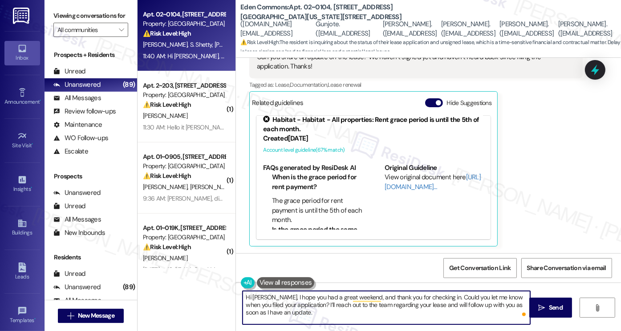
click at [472, 309] on textarea "Hi [PERSON_NAME], I hope you had a great weekend, and thank you for checking in…" at bounding box center [387, 307] width 288 height 33
click at [504, 301] on textarea "Hi [PERSON_NAME], I hope you had a great weekend, and thank you for checking in…" at bounding box center [387, 307] width 288 height 33
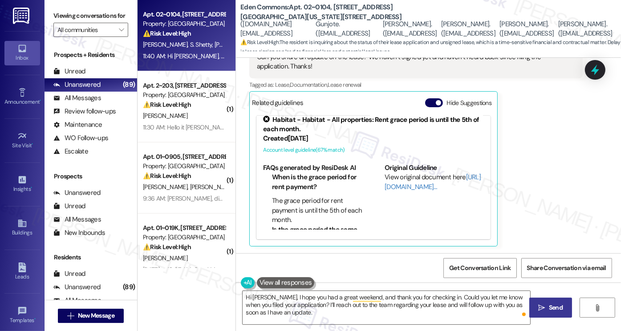
click at [542, 308] on icon "" at bounding box center [542, 308] width 7 height 7
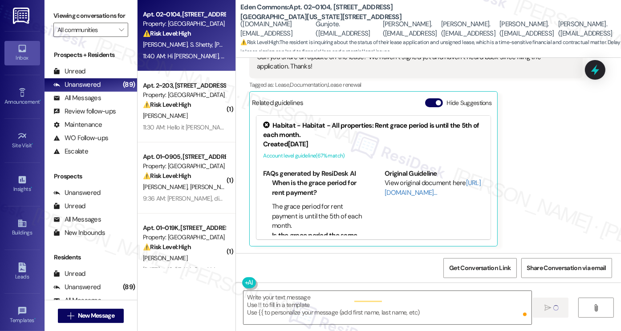
scroll to position [401, 0]
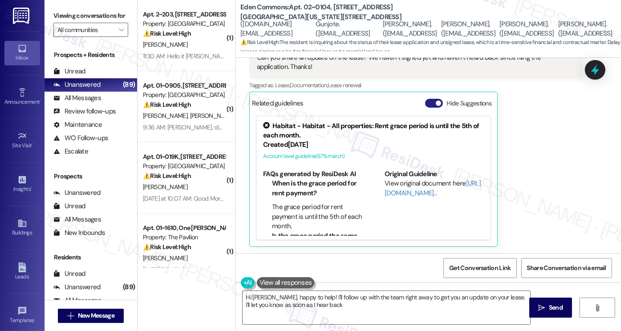
type textarea "Hi [PERSON_NAME], happy to help! I'll follow up with the team right away to get…"
click at [430, 100] on button "Hide Suggestions" at bounding box center [434, 103] width 18 height 9
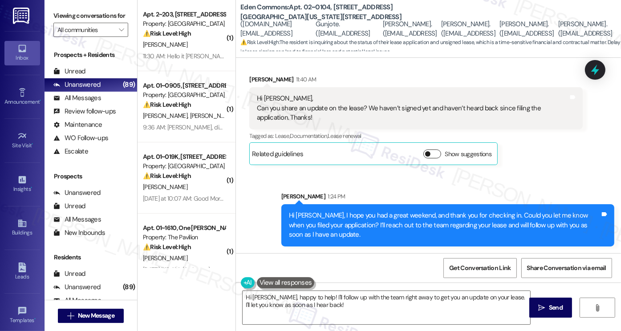
click at [427, 154] on button "Show suggestions" at bounding box center [432, 154] width 18 height 9
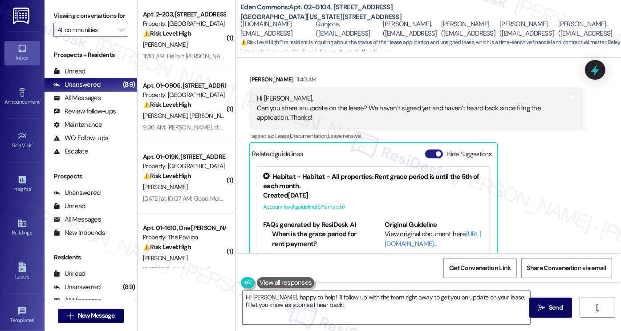
scroll to position [401, 0]
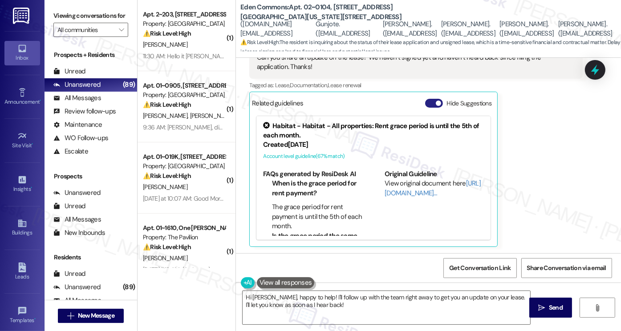
click at [430, 103] on button "Hide Suggestions" at bounding box center [434, 103] width 18 height 9
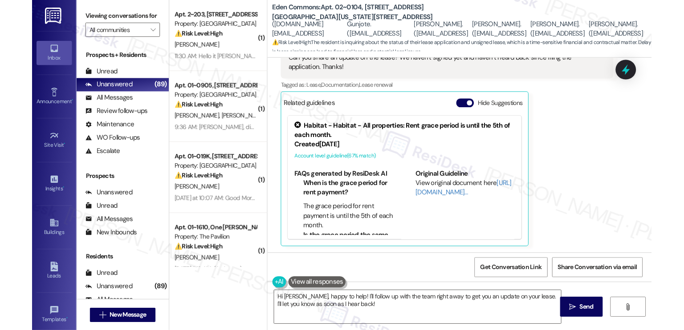
scroll to position [350, 0]
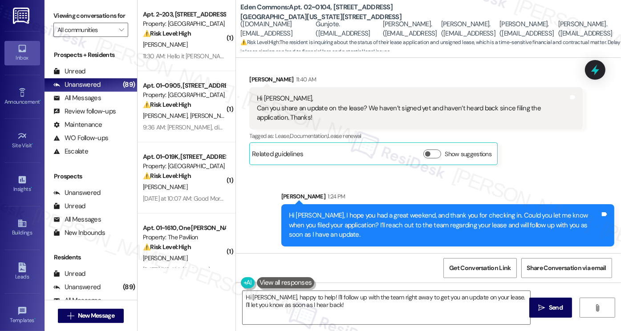
click at [340, 98] on div "Hi [PERSON_NAME], Can you share an update on the lease? We haven’t signed yet a…" at bounding box center [412, 108] width 311 height 28
click at [338, 101] on div "Hi [PERSON_NAME], Can you share an update on the lease? We haven’t signed yet a…" at bounding box center [412, 108] width 311 height 28
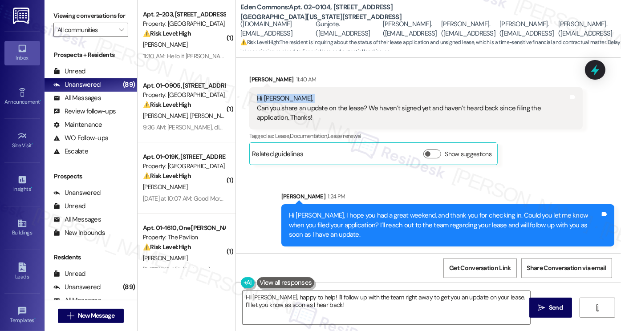
click at [338, 101] on div "Hi [PERSON_NAME], Can you share an update on the lease? We haven’t signed yet a…" at bounding box center [412, 108] width 311 height 28
click at [356, 111] on div "Hi [PERSON_NAME], Can you share an update on the lease? We haven’t signed yet a…" at bounding box center [412, 108] width 311 height 28
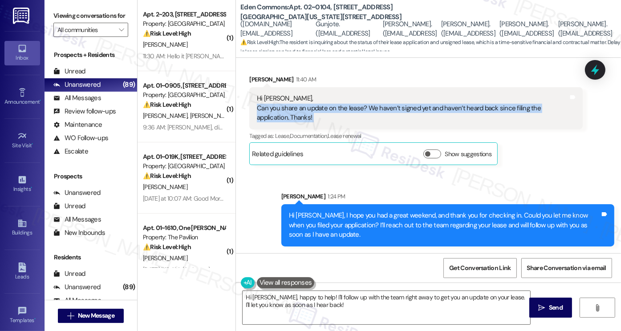
click at [356, 111] on div "Hi [PERSON_NAME], Can you share an update on the lease? We haven’t signed yet a…" at bounding box center [412, 108] width 311 height 28
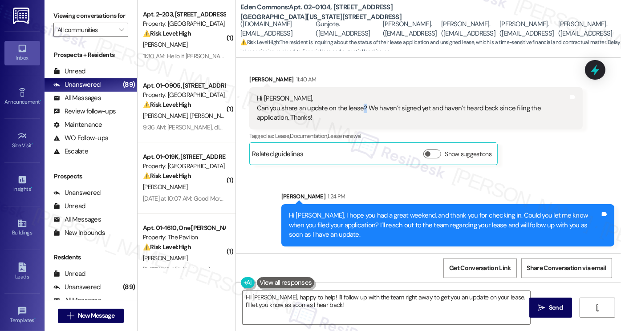
click at [356, 111] on div "Hi [PERSON_NAME], Can you share an update on the lease? We haven’t signed yet a…" at bounding box center [412, 108] width 311 height 28
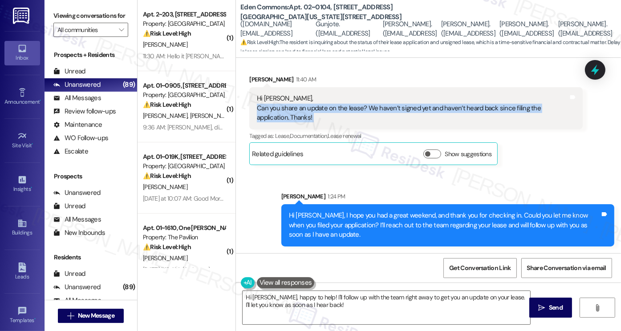
click at [356, 111] on div "Hi [PERSON_NAME], Can you share an update on the lease? We haven’t signed yet a…" at bounding box center [412, 108] width 311 height 28
click at [362, 109] on div "Hi [PERSON_NAME], Can you share an update on the lease? We haven’t signed yet a…" at bounding box center [412, 108] width 311 height 28
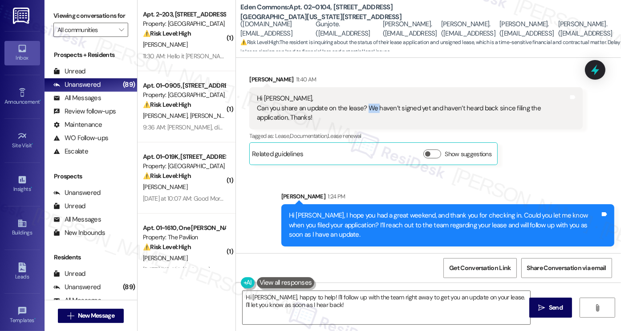
click at [362, 109] on div "Hi [PERSON_NAME], Can you share an update on the lease? We haven’t signed yet a…" at bounding box center [412, 108] width 311 height 28
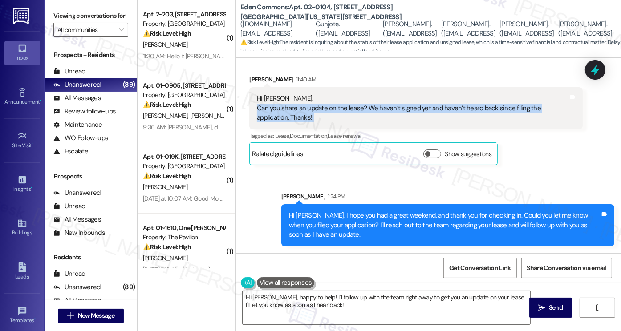
click at [362, 109] on div "Hi [PERSON_NAME], Can you share an update on the lease? We haven’t signed yet a…" at bounding box center [412, 108] width 311 height 28
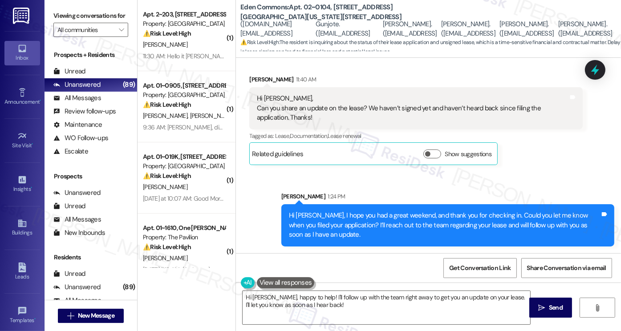
click at [105, 20] on label "Viewing conversations for" at bounding box center [90, 16] width 75 height 14
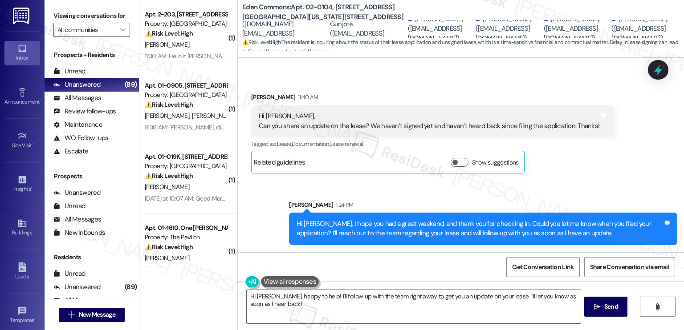
scroll to position [322, 0]
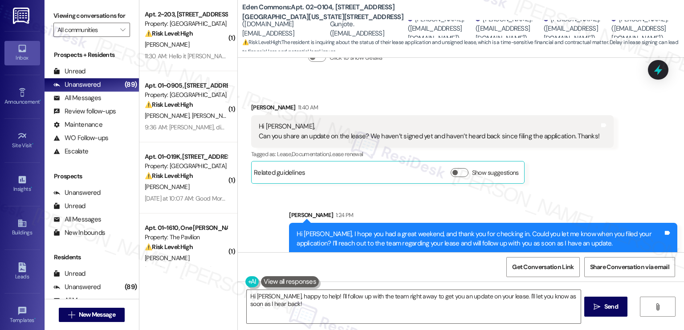
click at [402, 230] on div "Hi [PERSON_NAME], I hope you had a great weekend, and thank you for checking in…" at bounding box center [480, 239] width 366 height 19
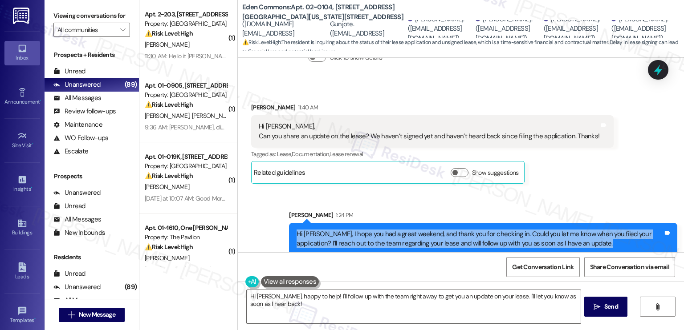
click at [402, 230] on div "Hi [PERSON_NAME], I hope you had a great weekend, and thank you for checking in…" at bounding box center [480, 239] width 366 height 19
click at [621, 238] on div "Hi [PERSON_NAME], I hope you had a great weekend, and thank you for checking in…" at bounding box center [480, 239] width 366 height 19
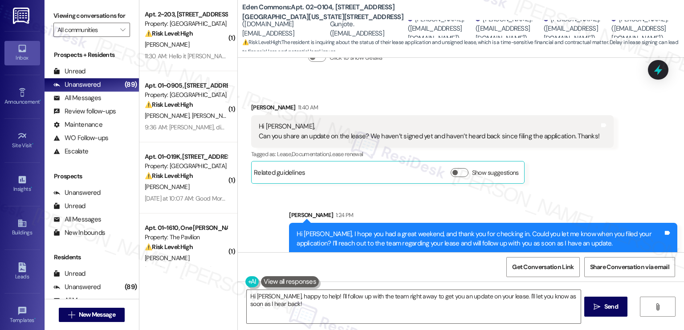
click at [617, 230] on div "Hi [PERSON_NAME], I hope you had a great weekend, and thank you for checking in…" at bounding box center [480, 239] width 366 height 19
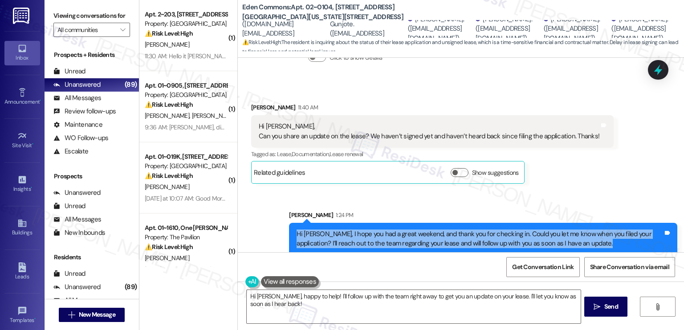
click at [617, 230] on div "Hi [PERSON_NAME], I hope you had a great weekend, and thank you for checking in…" at bounding box center [480, 239] width 366 height 19
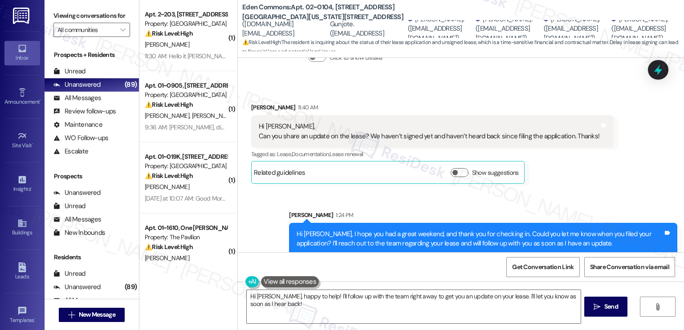
click at [549, 135] on div "Hi [PERSON_NAME], Can you share an update on the lease? We haven’t signed yet a…" at bounding box center [432, 131] width 362 height 33
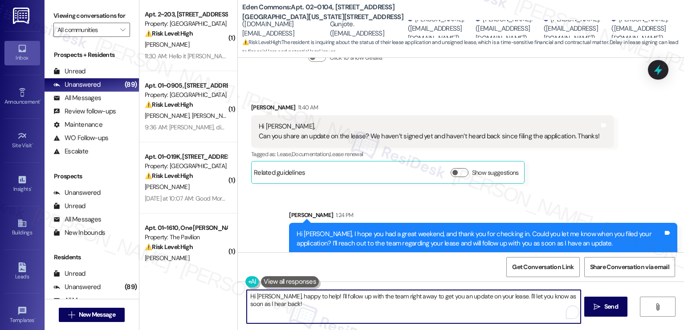
click at [342, 309] on textarea "Hi [PERSON_NAME], happy to help! I'll follow up with the team right away to get…" at bounding box center [414, 306] width 334 height 33
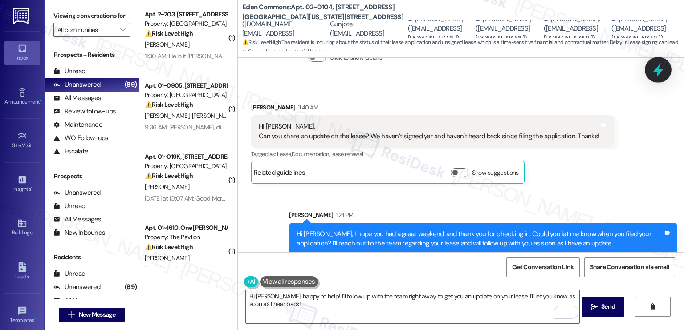
click at [621, 73] on icon at bounding box center [658, 69] width 15 height 15
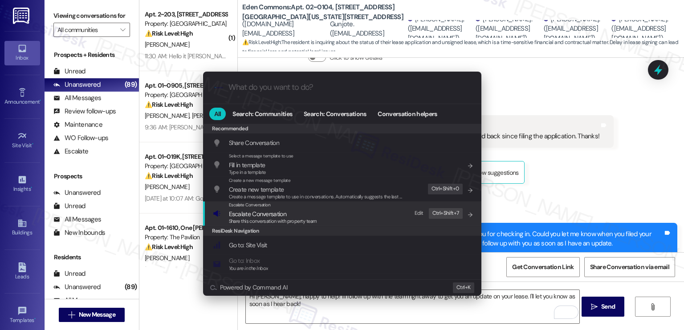
click at [278, 215] on span "Escalate Conversation" at bounding box center [257, 214] width 57 height 8
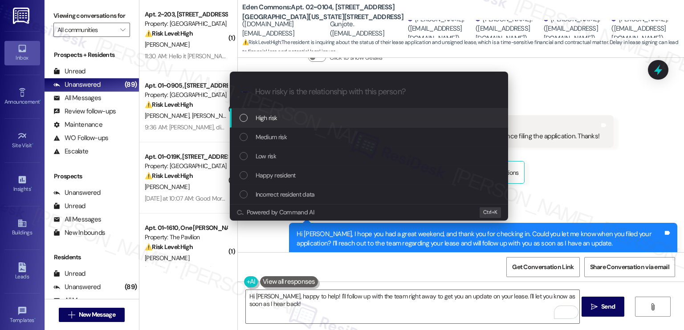
click at [331, 92] on input "How risky is the relationship with this person?" at bounding box center [376, 91] width 242 height 9
drag, startPoint x: 331, startPoint y: 92, endPoint x: 241, endPoint y: 135, distance: 99.8
click at [241, 135] on div "List of options" at bounding box center [244, 137] width 8 height 8
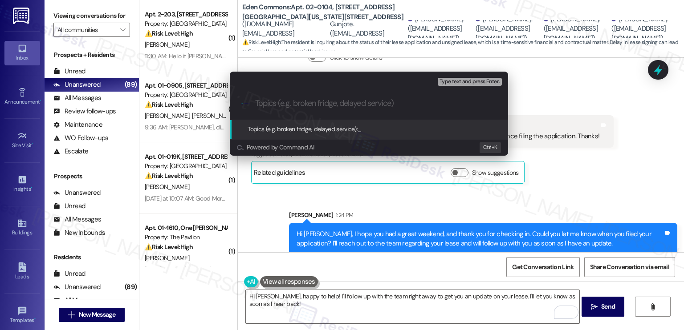
click at [274, 106] on input "Topics (e.g. broken fridge, delayed service)" at bounding box center [376, 103] width 242 height 9
drag, startPoint x: 274, startPoint y: 106, endPoint x: 278, endPoint y: 103, distance: 4.8
click at [278, 103] on input "Topics (e.g. broken fridge, delayed service)" at bounding box center [376, 103] width 242 height 9
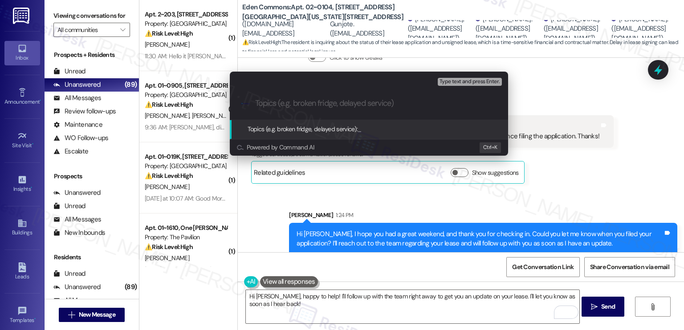
drag, startPoint x: 278, startPoint y: 103, endPoint x: 273, endPoint y: 103, distance: 5.8
click at [273, 103] on input "Topics (e.g. broken fridge, delayed service)" at bounding box center [376, 103] width 242 height 9
type input "L"
type input "U"
type input "Follow up on lease renewal"
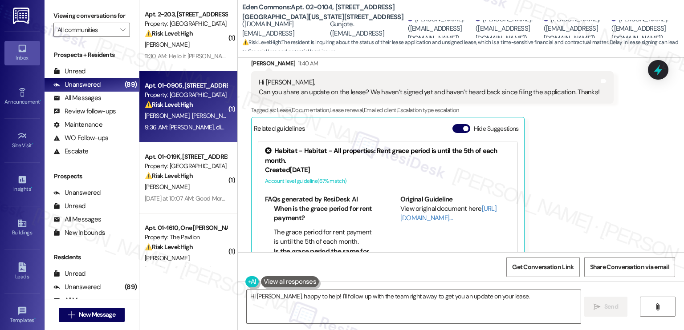
scroll to position [383, 0]
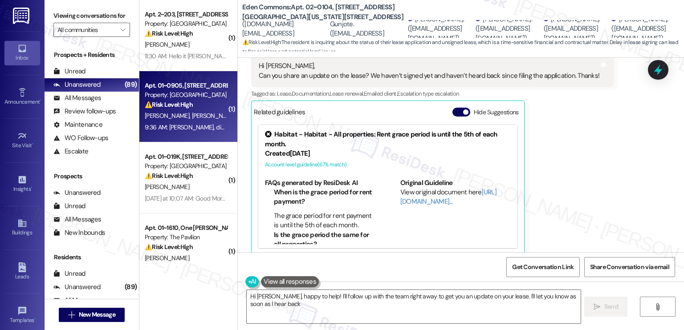
type textarea "Hi [PERSON_NAME], happy to help! I'll follow up with the team right away to get…"
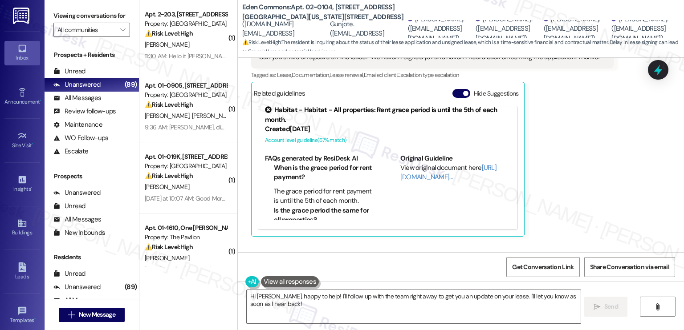
scroll to position [334, 0]
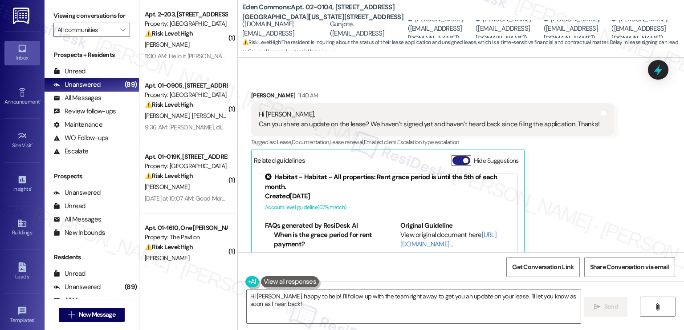
click at [463, 158] on span "button" at bounding box center [465, 160] width 5 height 5
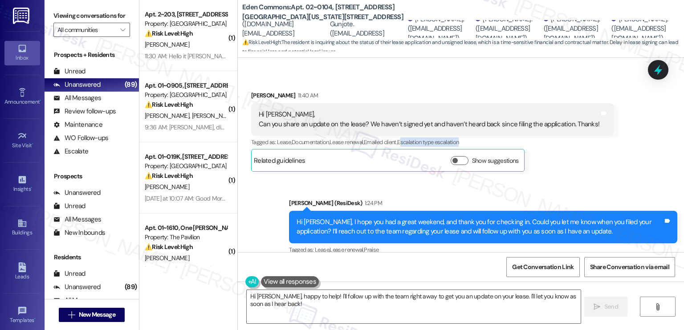
drag, startPoint x: 468, startPoint y: 134, endPoint x: 403, endPoint y: 135, distance: 65.0
click at [403, 136] on div "Tagged as: Lease , Click to highlight conversations about Lease Documentation ,…" at bounding box center [432, 142] width 362 height 13
click at [440, 138] on span "Escalation type escalation" at bounding box center [427, 142] width 61 height 8
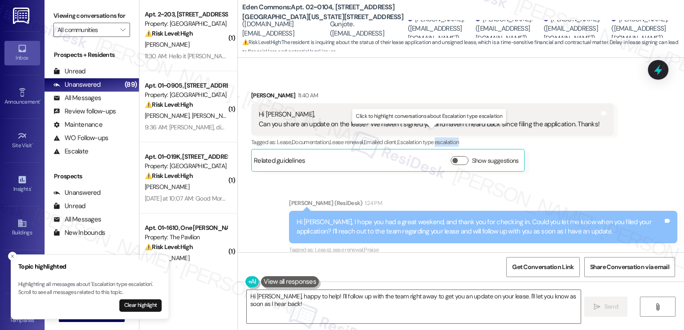
click at [440, 138] on span "Escalation type escalation" at bounding box center [427, 142] width 61 height 8
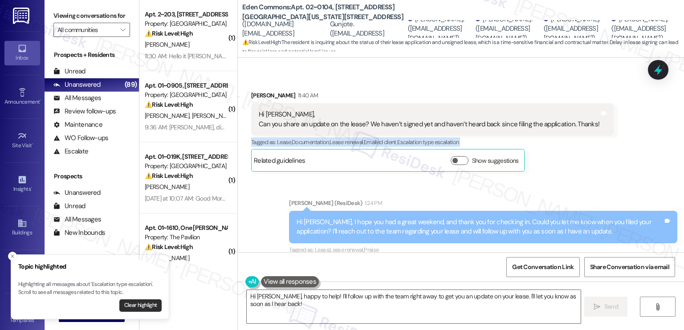
click at [139, 304] on button "Clear highlight" at bounding box center [140, 306] width 42 height 12
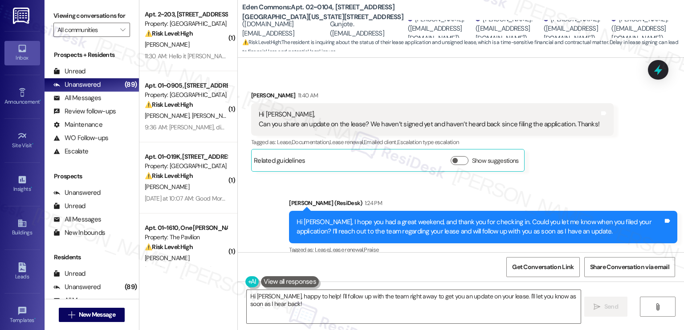
click at [503, 192] on div "Sent via SMS [PERSON_NAME] (ResiDesk) 1:24 PM Hi [PERSON_NAME], I hope you had …" at bounding box center [483, 227] width 402 height 71
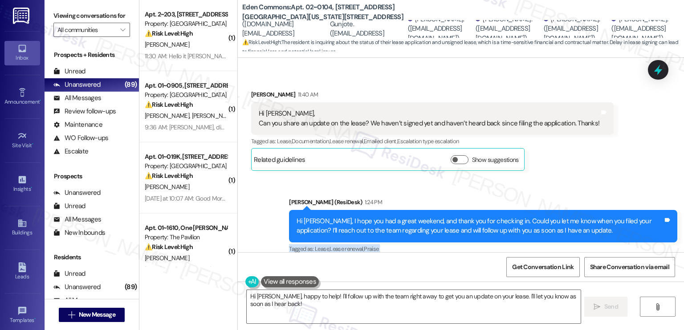
drag, startPoint x: 274, startPoint y: 240, endPoint x: 455, endPoint y: 252, distance: 181.2
click at [455, 252] on div "WO Lease started [DATE] 8:00 PM Show details Survey, sent via SMS Residesk Auto…" at bounding box center [461, 223] width 446 height 330
drag, startPoint x: 454, startPoint y: 245, endPoint x: 321, endPoint y: 245, distance: 133.1
click at [453, 245] on div "Sent via SMS [PERSON_NAME] (ResiDesk) 1:24 PM Hi [PERSON_NAME], I hope you had …" at bounding box center [483, 226] width 402 height 71
drag, startPoint x: 386, startPoint y: 135, endPoint x: 453, endPoint y: 135, distance: 66.8
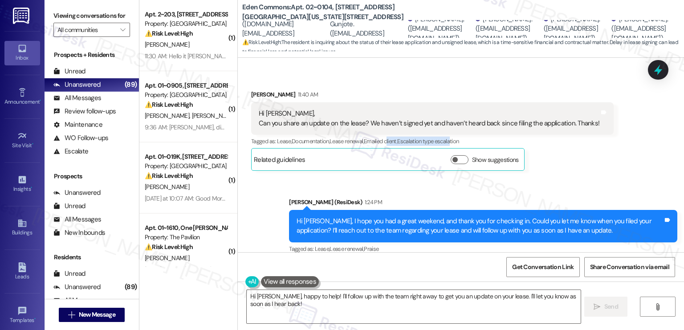
click at [453, 135] on div "Tagged as: Lease , Click to highlight conversations about Lease Documentation ,…" at bounding box center [432, 141] width 362 height 13
drag, startPoint x: 472, startPoint y: 130, endPoint x: 323, endPoint y: 130, distance: 148.7
click at [323, 135] on div "Tagged as: Lease , Click to highlight conversations about Lease Documentation ,…" at bounding box center [432, 141] width 362 height 13
click at [411, 138] on span "Escalation type escalation" at bounding box center [427, 142] width 61 height 8
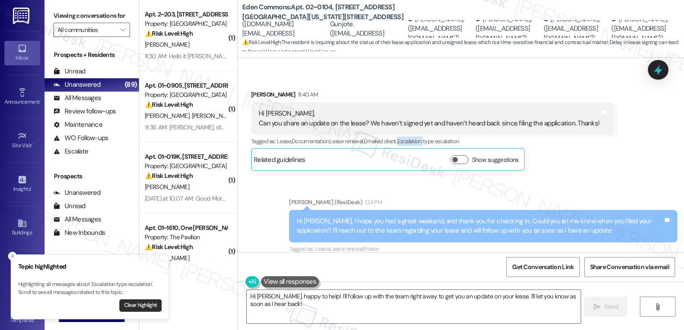
click at [147, 309] on button "Clear highlight" at bounding box center [140, 306] width 42 height 12
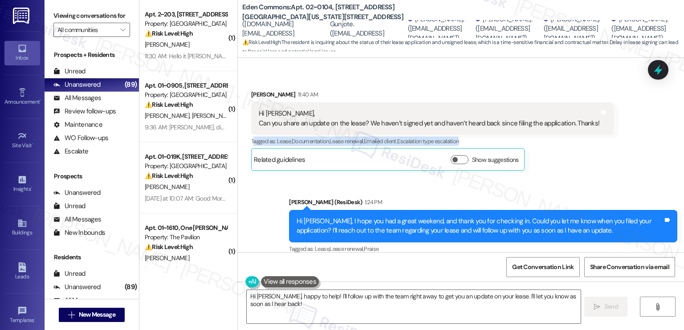
drag, startPoint x: 462, startPoint y: 133, endPoint x: 249, endPoint y: 130, distance: 212.9
click at [251, 135] on div "Tagged as: Lease , Click to highlight conversations about Lease Documentation ,…" at bounding box center [432, 141] width 362 height 13
click at [244, 132] on div "Received via SMS [PERSON_NAME] 11:40 AM Hi [PERSON_NAME], Can you share an upda…" at bounding box center [432, 130] width 376 height 94
drag, startPoint x: 241, startPoint y: 132, endPoint x: 464, endPoint y: 133, distance: 223.5
click at [464, 133] on div "Received via SMS [PERSON_NAME] 11:40 AM Hi [PERSON_NAME], Can you share an upda…" at bounding box center [432, 130] width 376 height 94
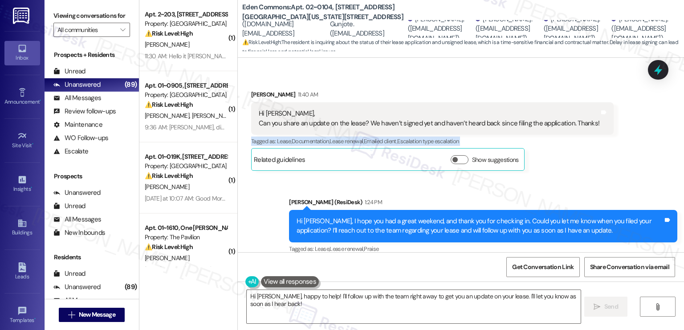
click at [472, 135] on div "Tagged as: Lease , Click to highlight conversations about Lease Documentation ,…" at bounding box center [432, 141] width 362 height 13
drag, startPoint x: 470, startPoint y: 133, endPoint x: 386, endPoint y: 134, distance: 84.6
click at [386, 135] on div "Tagged as: Lease , Click to highlight conversations about Lease Documentation ,…" at bounding box center [432, 141] width 362 height 13
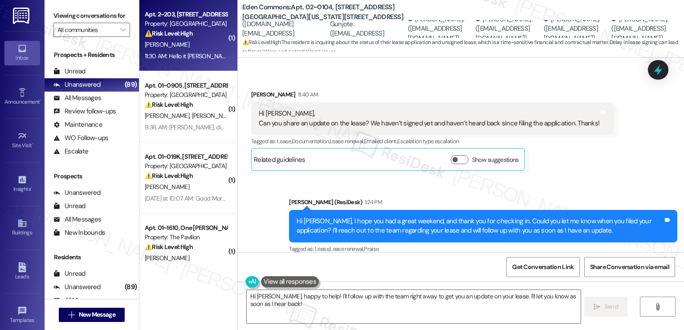
click at [189, 57] on div "11:30 AM: Hello it [PERSON_NAME] im not around during normal hours any way i ca…" at bounding box center [333, 56] width 376 height 8
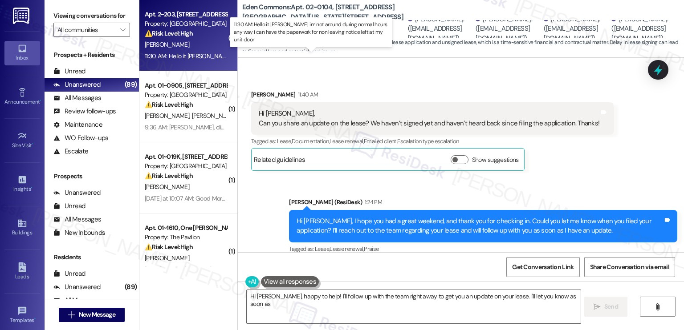
type textarea "Hi [PERSON_NAME], happy to help! I'll follow up with the team right away to get…"
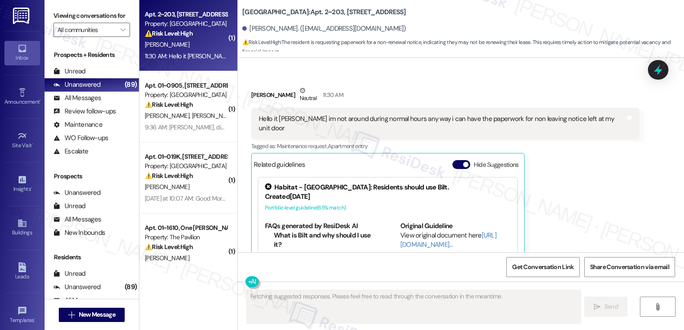
scroll to position [2223, 0]
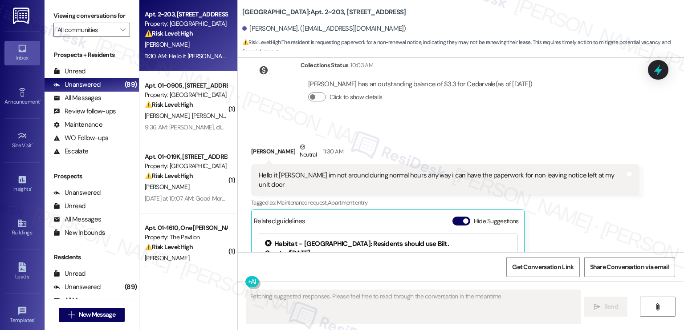
click at [379, 171] on div "Hello it [PERSON_NAME] im not around during normal hours any way i can have the…" at bounding box center [442, 180] width 366 height 19
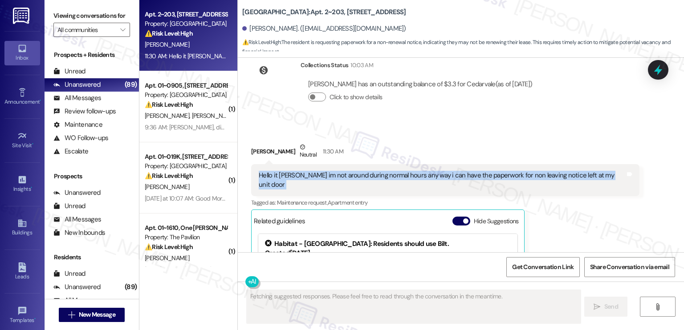
click at [379, 171] on div "Hello it [PERSON_NAME] im not around during normal hours any way i can have the…" at bounding box center [442, 180] width 366 height 19
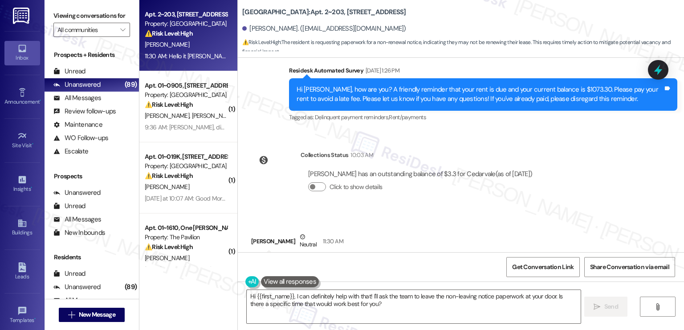
scroll to position [2090, 0]
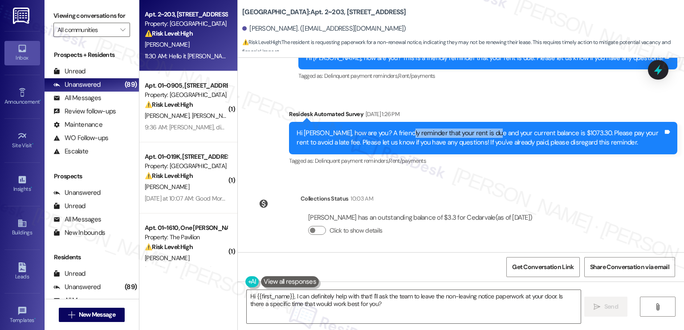
drag, startPoint x: 397, startPoint y: 109, endPoint x: 480, endPoint y: 115, distance: 84.0
click at [480, 129] on div "Hi [PERSON_NAME], how are you? A friendly reminder that your rent is due and yo…" at bounding box center [480, 138] width 366 height 19
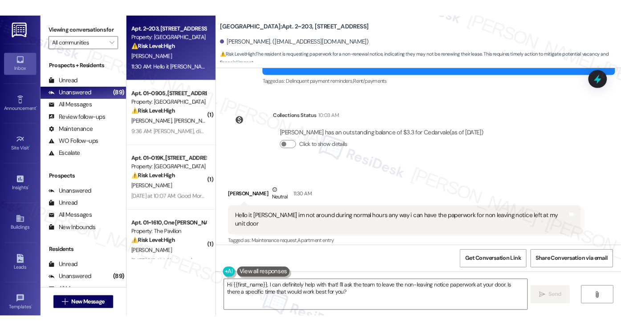
scroll to position [2283, 0]
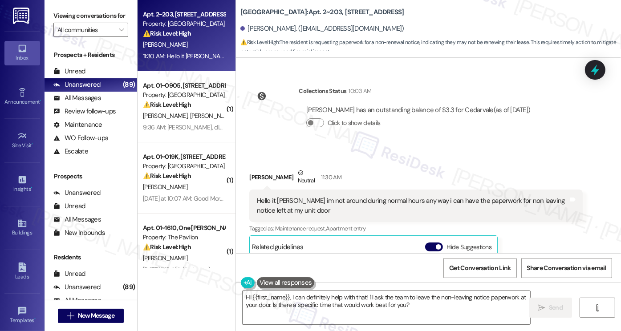
click at [540, 226] on div "Tagged as: Maintenance request , Click to highlight conversations about Mainten…" at bounding box center [415, 228] width 333 height 13
click at [283, 197] on div "Hello it [PERSON_NAME] im not around during normal hours any way i can have the…" at bounding box center [412, 205] width 311 height 19
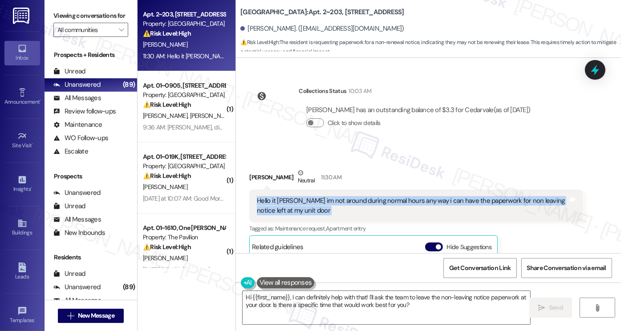
click at [283, 197] on div "Hello it [PERSON_NAME] im not around during normal hours any way i can have the…" at bounding box center [412, 205] width 311 height 19
click at [296, 201] on div "Hello it [PERSON_NAME] im not around during normal hours any way i can have the…" at bounding box center [412, 205] width 311 height 19
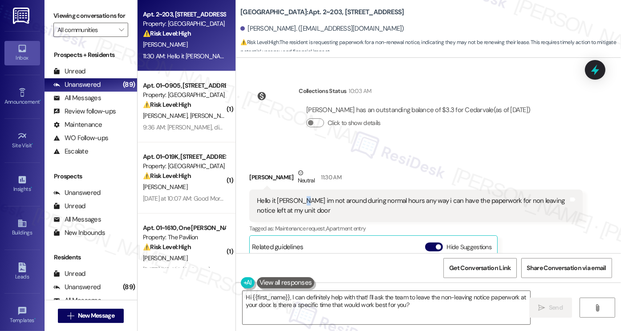
click at [296, 201] on div "Hello it [PERSON_NAME] im not around during normal hours any way i can have the…" at bounding box center [412, 205] width 311 height 19
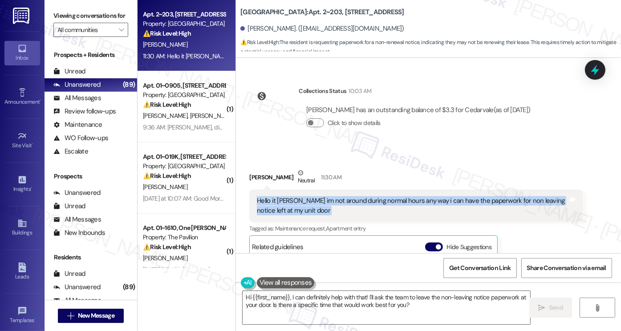
click at [296, 201] on div "Hello it [PERSON_NAME] im not around during normal hours any way i can have the…" at bounding box center [412, 205] width 311 height 19
click at [527, 201] on div "Hello it [PERSON_NAME] im not around during normal hours any way i can have the…" at bounding box center [412, 205] width 311 height 19
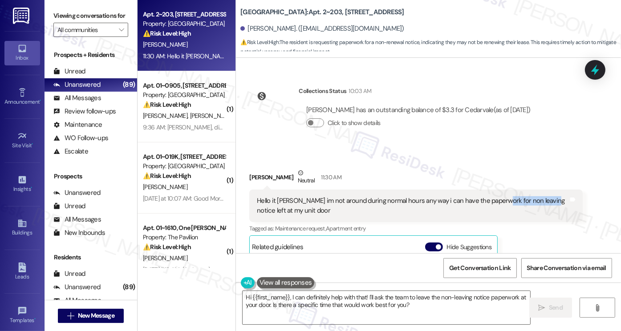
drag, startPoint x: 540, startPoint y: 199, endPoint x: 492, endPoint y: 199, distance: 48.1
click at [492, 199] on div "Hello it [PERSON_NAME] im not around during normal hours any way i can have the…" at bounding box center [412, 205] width 311 height 19
click at [502, 197] on div "Hello it [PERSON_NAME] im not around during normal hours any way i can have the…" at bounding box center [412, 205] width 311 height 19
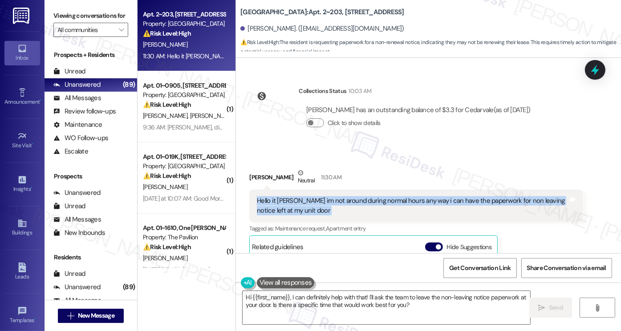
click at [502, 197] on div "Hello it [PERSON_NAME] im not around during normal hours any way i can have the…" at bounding box center [412, 205] width 311 height 19
click at [285, 204] on div "Hello it [PERSON_NAME] im not around during normal hours any way i can have the…" at bounding box center [412, 205] width 311 height 19
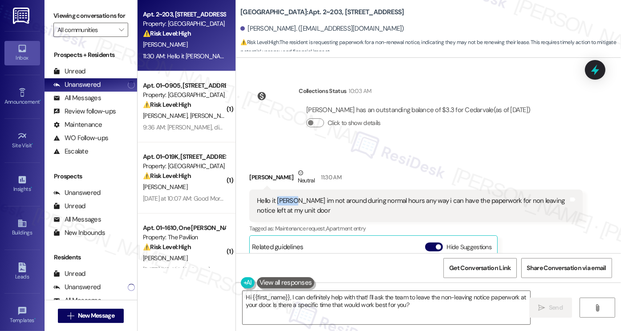
click at [285, 204] on div "Hello it [PERSON_NAME] im not around during normal hours any way i can have the…" at bounding box center [412, 205] width 311 height 19
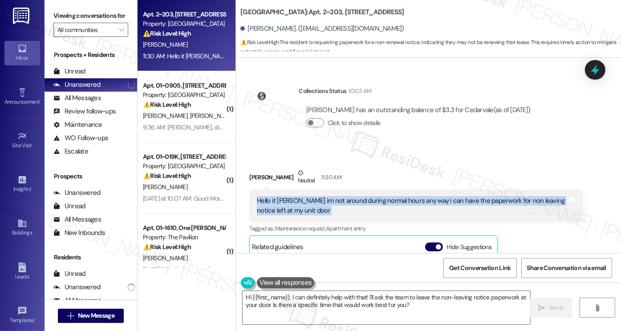
click at [285, 204] on div "Hello it [PERSON_NAME] im not around during normal hours any way i can have the…" at bounding box center [412, 205] width 311 height 19
click at [89, 17] on label "Viewing conversations for" at bounding box center [90, 16] width 75 height 14
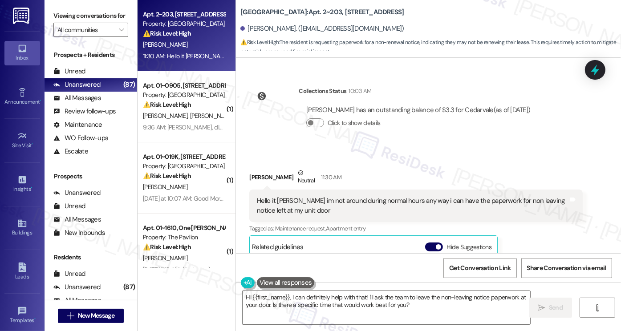
click at [94, 23] on label "Viewing conversations for" at bounding box center [90, 16] width 75 height 14
click at [84, 23] on label "Viewing conversations for" at bounding box center [90, 16] width 75 height 14
click at [68, 20] on label "Viewing conversations for" at bounding box center [90, 16] width 75 height 14
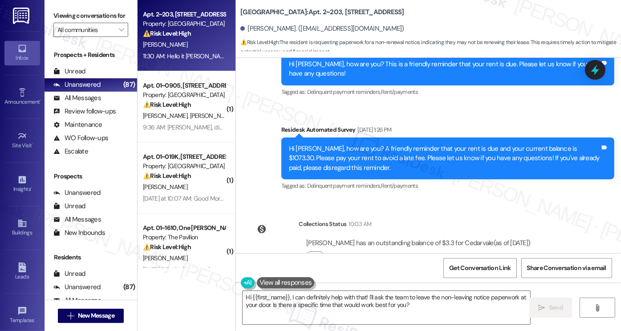
scroll to position [2150, 0]
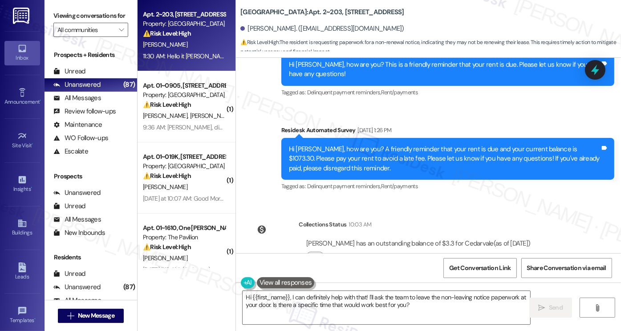
click at [74, 18] on label "Viewing conversations for" at bounding box center [90, 16] width 75 height 14
click at [388, 304] on textarea "Hi {{first_name}}, I can definitely help with that! I'll ask the team to leave …" at bounding box center [387, 307] width 288 height 33
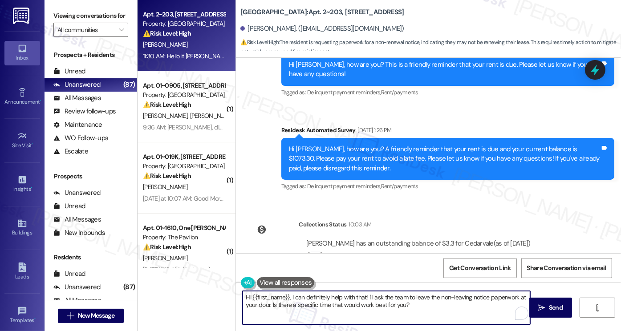
click at [388, 304] on textarea "Hi {{first_name}}, I can definitely help with that! I'll ask the team to leave …" at bounding box center [387, 307] width 288 height 33
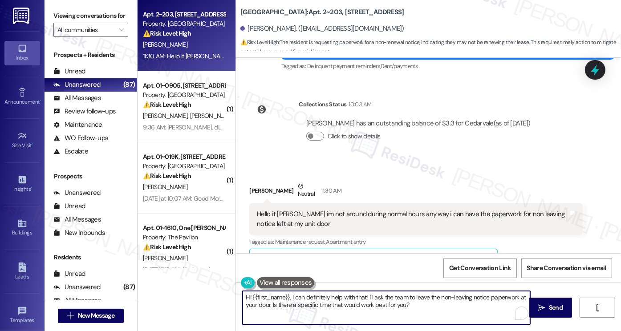
scroll to position [2373, 0]
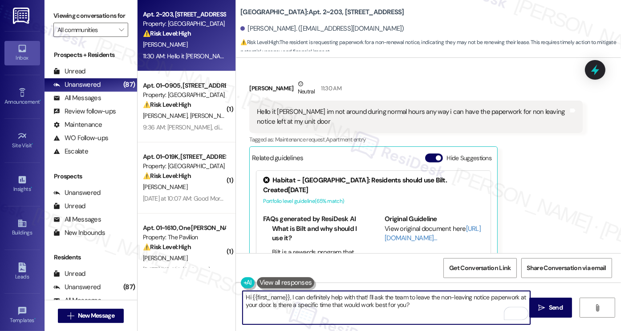
click at [577, 183] on div "[PERSON_NAME] Neutral 11:30 AM Hello it [PERSON_NAME] im not around during norm…" at bounding box center [415, 190] width 333 height 223
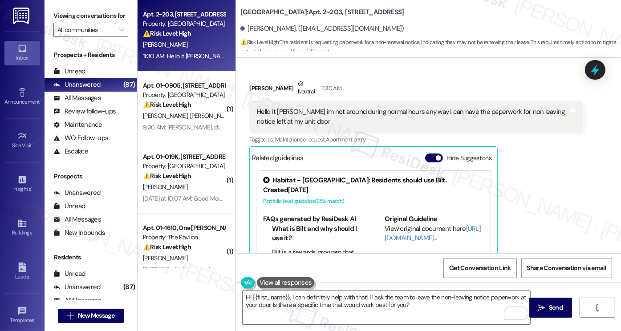
click at [2, 7] on div "Inbox Go to Inbox Announcement • Send A Text Announcement Site Visit • Go to Si…" at bounding box center [22, 165] width 45 height 331
drag, startPoint x: 415, startPoint y: 110, endPoint x: 468, endPoint y: 115, distance: 53.3
click at [467, 115] on div "Hello it [PERSON_NAME] im not around during normal hours any way i can have the…" at bounding box center [412, 116] width 311 height 19
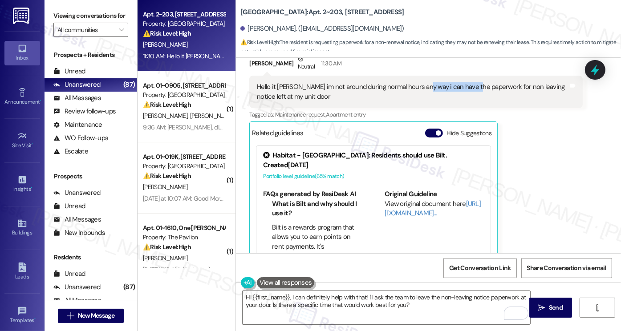
scroll to position [2427, 0]
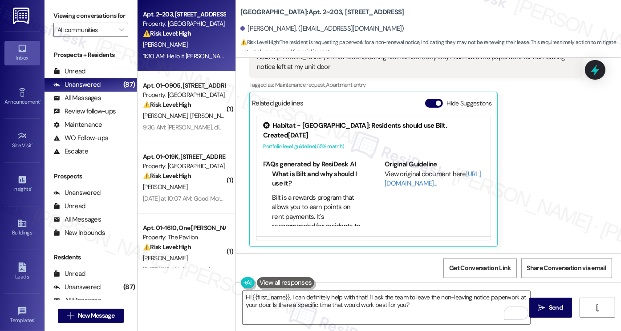
click at [554, 234] on div "[PERSON_NAME] Neutral 11:30 AM Hello it [PERSON_NAME] im not around during norm…" at bounding box center [415, 135] width 333 height 223
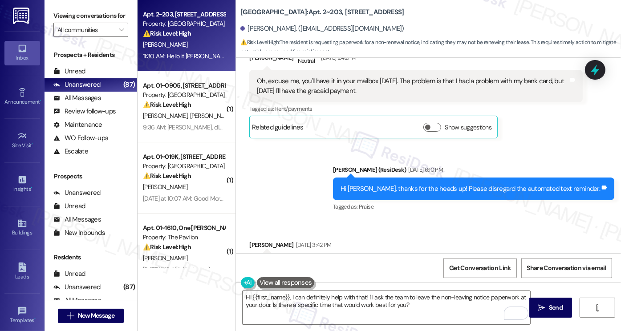
scroll to position [0, 0]
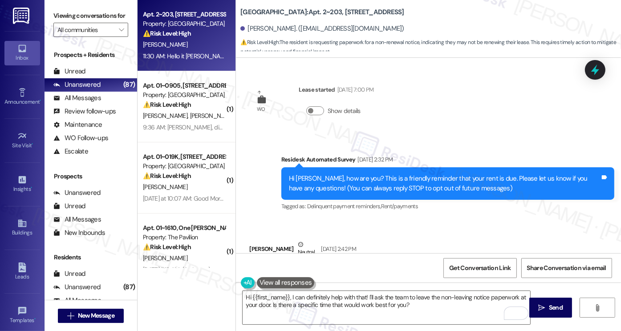
drag, startPoint x: 333, startPoint y: 89, endPoint x: 391, endPoint y: 87, distance: 57.5
click at [380, 87] on div "WO [PERSON_NAME] started [DATE] 7:00 PM Show details" at bounding box center [312, 106] width 138 height 57
click at [362, 88] on div "[DATE] 7:00 PM" at bounding box center [354, 89] width 39 height 9
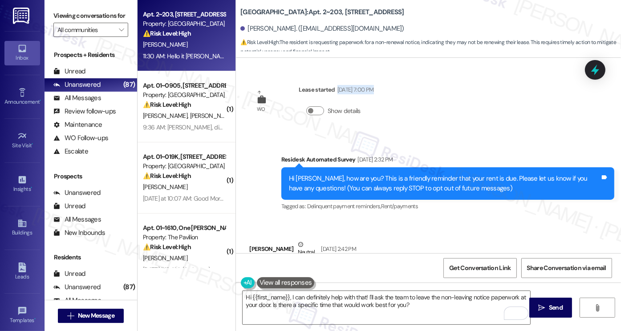
click at [365, 94] on div "[DATE] 7:00 PM" at bounding box center [354, 89] width 39 height 9
click at [317, 110] on button "Show details" at bounding box center [315, 110] width 18 height 9
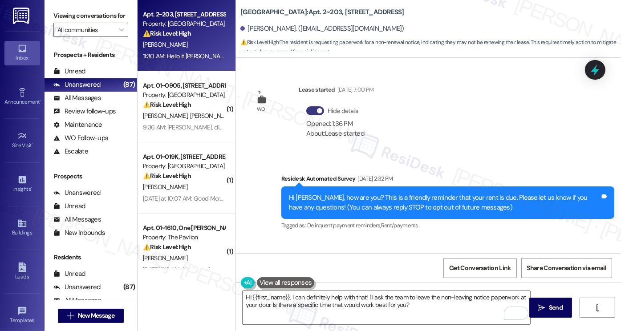
click at [341, 89] on div "[DATE] 7:00 PM" at bounding box center [354, 89] width 39 height 9
click at [436, 111] on div "WO Lease started [DATE] 7:00 PM Hide details Opened: 1:36 PM About: Lease start…" at bounding box center [428, 155] width 385 height 195
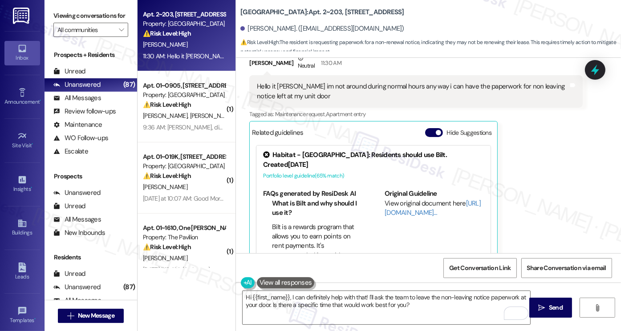
scroll to position [2446, 0]
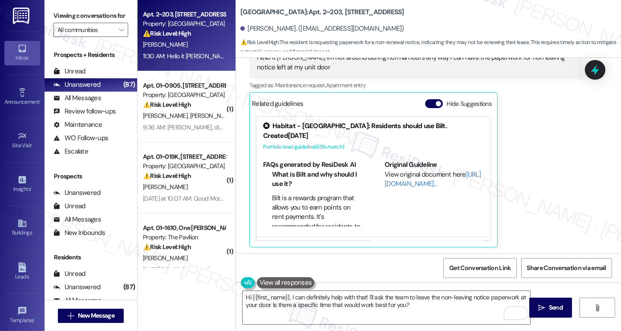
click at [559, 183] on div "[PERSON_NAME] Neutral 11:30 AM Hello it [PERSON_NAME] im not around during norm…" at bounding box center [415, 135] width 333 height 223
click at [468, 79] on div "Tagged as: Maintenance request , Click to highlight conversations about Mainten…" at bounding box center [415, 85] width 333 height 13
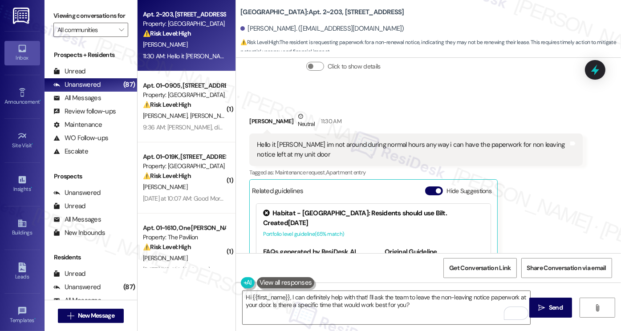
scroll to position [2357, 0]
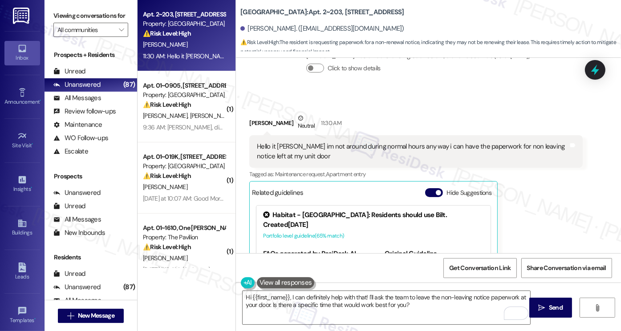
click at [417, 162] on div "Hello it [PERSON_NAME] im not around during normal hours any way i can have the…" at bounding box center [415, 151] width 333 height 33
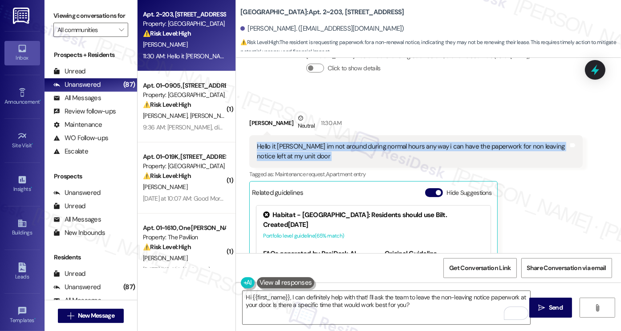
click at [417, 162] on div "Hello it [PERSON_NAME] im not around during normal hours any way i can have the…" at bounding box center [415, 151] width 333 height 33
click at [427, 145] on div "Hello it [PERSON_NAME] im not around during normal hours any way i can have the…" at bounding box center [412, 151] width 311 height 19
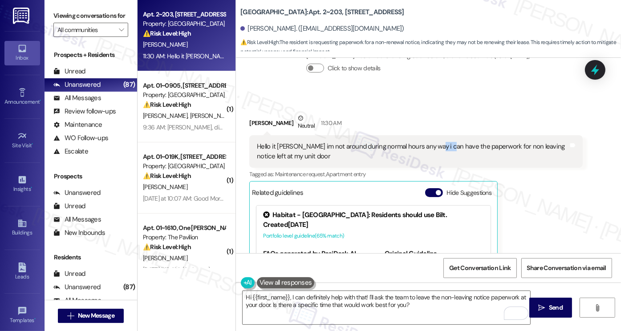
click at [427, 145] on div "Hello it [PERSON_NAME] im not around during normal hours any way i can have the…" at bounding box center [412, 151] width 311 height 19
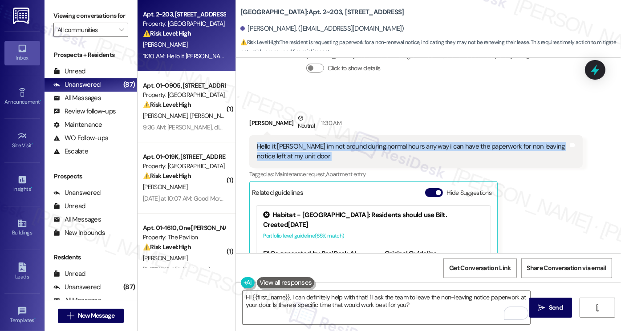
click at [427, 145] on div "Hello it [PERSON_NAME] im not around during normal hours any way i can have the…" at bounding box center [412, 151] width 311 height 19
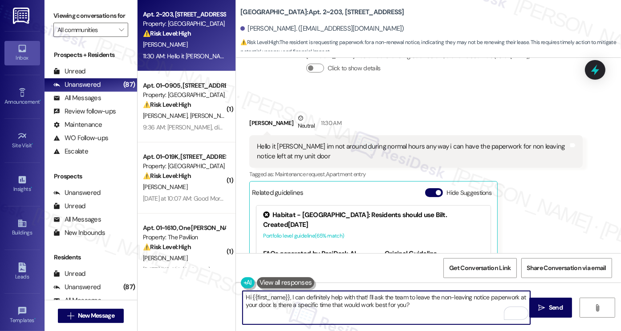
click at [330, 293] on textarea "Hi {{first_name}}, I can definitely help with that! I'll ask the team to leave …" at bounding box center [387, 307] width 288 height 33
paste textarea "[PERSON_NAME], thank you for reaching out and sharing your availability. Just t…"
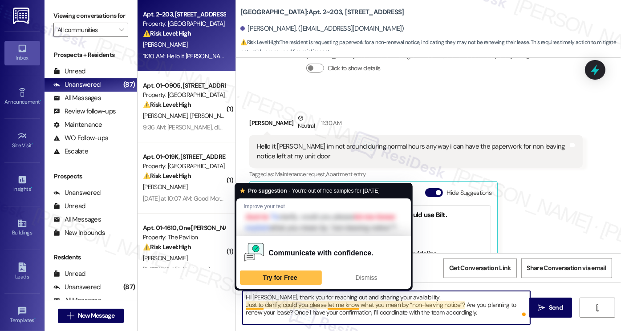
click at [243, 305] on textarea "Hi [PERSON_NAME], thank you for reaching out and sharing your availability. Jus…" at bounding box center [387, 307] width 288 height 33
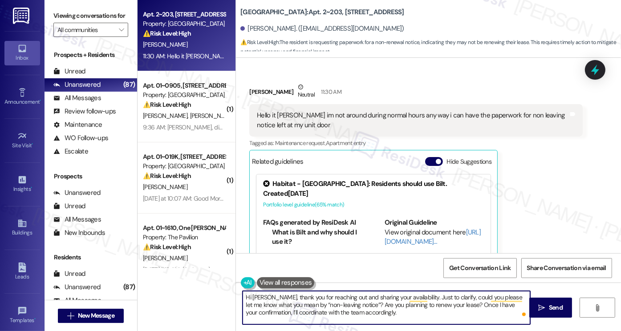
scroll to position [2446, 0]
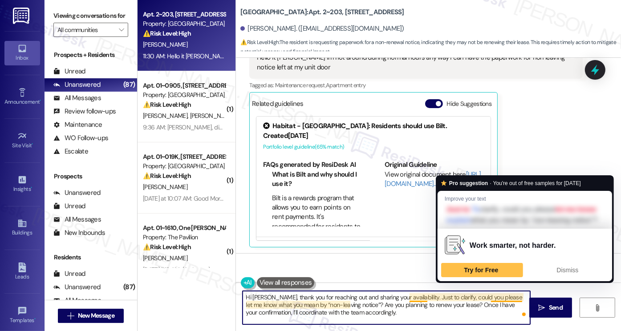
type textarea "Hi [PERSON_NAME], thank you for reaching out and sharing your availability. Jus…"
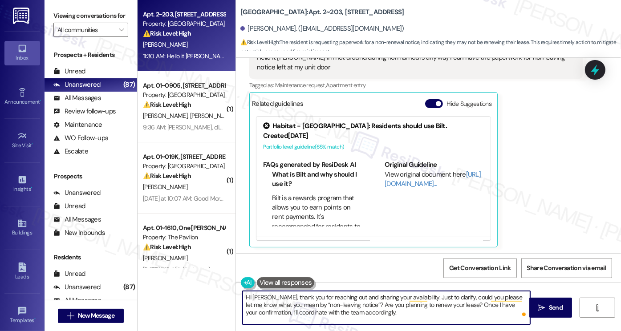
click at [377, 317] on textarea "Hi [PERSON_NAME], thank you for reaching out and sharing your availability. Jus…" at bounding box center [387, 307] width 288 height 33
click at [426, 307] on textarea "Hi [PERSON_NAME], thank you for reaching out and sharing your availability. Jus…" at bounding box center [387, 307] width 288 height 33
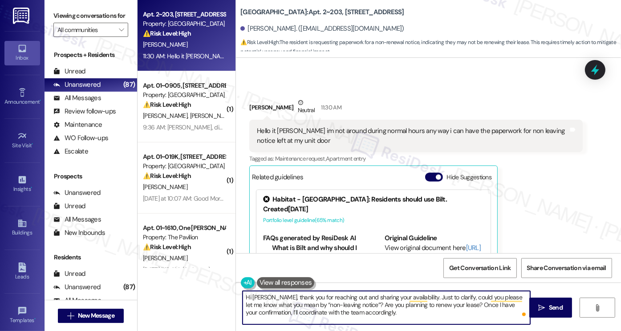
scroll to position [2357, 0]
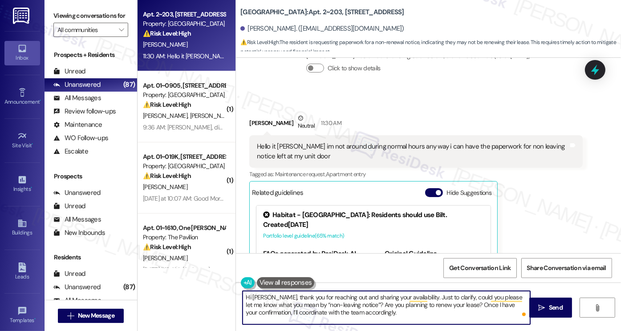
drag, startPoint x: 439, startPoint y: 312, endPoint x: 494, endPoint y: 306, distance: 56.0
click at [494, 306] on textarea "Hi [PERSON_NAME], thank you for reaching out and sharing your availability. Jus…" at bounding box center [387, 307] width 288 height 33
click at [388, 307] on textarea "Hi [PERSON_NAME], thank you for reaching out and sharing your availability. Jus…" at bounding box center [387, 307] width 288 height 33
click at [551, 305] on span "Send" at bounding box center [556, 307] width 14 height 9
click at [368, 311] on textarea "Hi [PERSON_NAME], thank you for reaching out and sharing your availability. Jus…" at bounding box center [388, 307] width 288 height 33
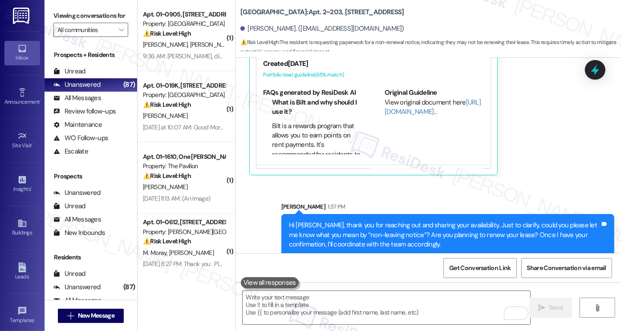
scroll to position [2528, 0]
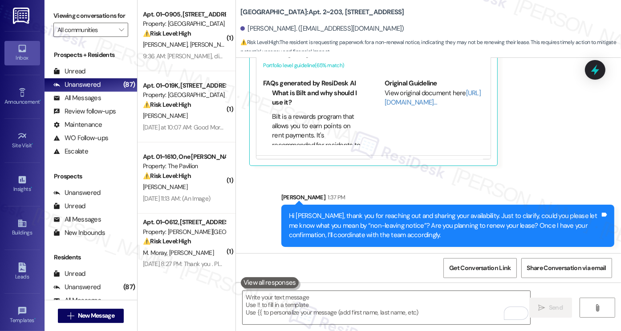
click at [304, 216] on div "Hi [PERSON_NAME], thank you for reaching out and sharing your availability. Jus…" at bounding box center [444, 226] width 311 height 28
click at [252, 30] on div "[PERSON_NAME]. ([EMAIL_ADDRESS][DOMAIN_NAME])" at bounding box center [322, 28] width 164 height 9
click at [296, 213] on div "Hi [PERSON_NAME], thank you for reaching out and sharing your availability. Jus…" at bounding box center [444, 226] width 311 height 28
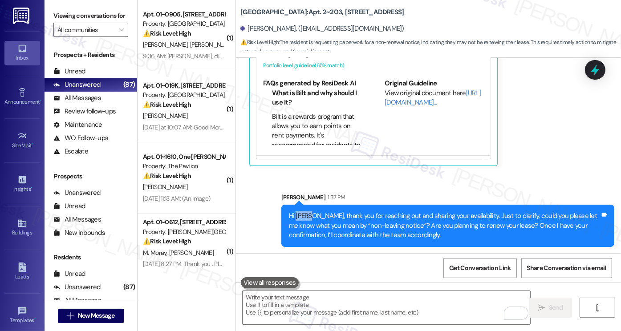
click at [296, 213] on div "Hi [PERSON_NAME], thank you for reaching out and sharing your availability. Jus…" at bounding box center [444, 226] width 311 height 28
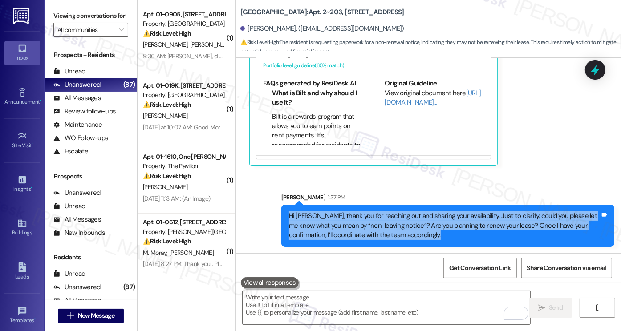
click at [296, 213] on div "Hi [PERSON_NAME], thank you for reaching out and sharing your availability. Jus…" at bounding box center [444, 226] width 311 height 28
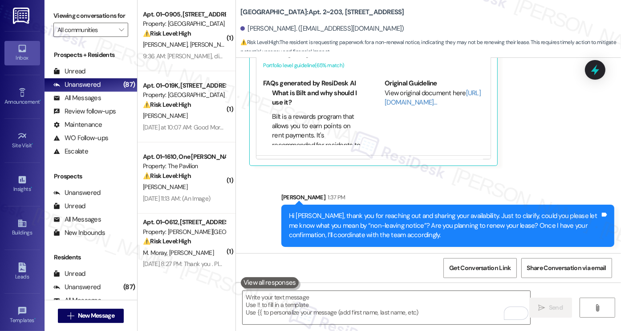
click at [344, 198] on div "[PERSON_NAME] 1:37 PM" at bounding box center [447, 199] width 333 height 12
click at [326, 228] on div "Hi [PERSON_NAME], thank you for reaching out and sharing your availability. Jus…" at bounding box center [444, 226] width 311 height 28
click at [501, 224] on div "Hi [PERSON_NAME], thank you for reaching out and sharing your availability. Jus…" at bounding box center [444, 226] width 311 height 28
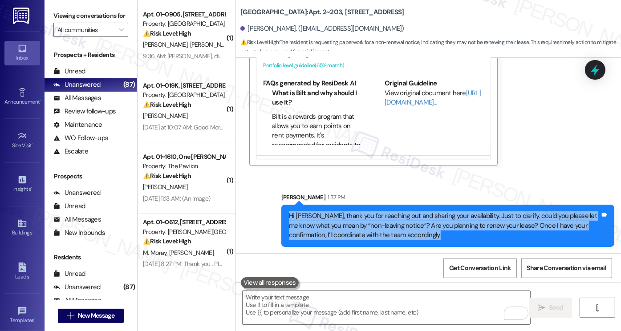
click at [501, 224] on div "Hi [PERSON_NAME], thank you for reaching out and sharing your availability. Jus…" at bounding box center [444, 226] width 311 height 28
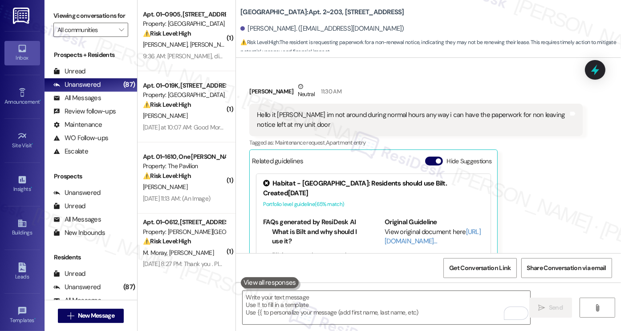
scroll to position [2394, 0]
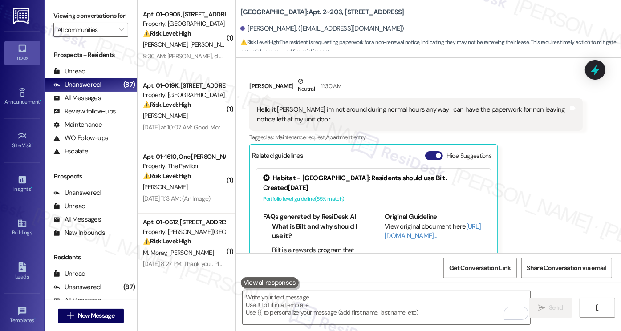
click at [436, 155] on span "button" at bounding box center [438, 155] width 5 height 5
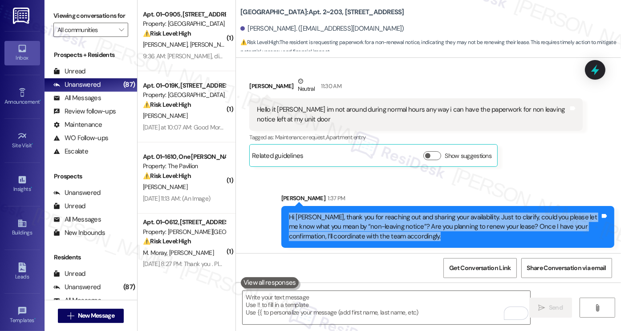
scroll to position [2395, 0]
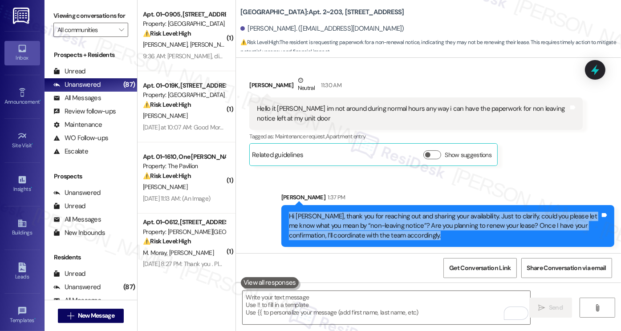
click at [348, 210] on div "Hi [PERSON_NAME], thank you for reaching out and sharing your availability. Jus…" at bounding box center [447, 226] width 333 height 42
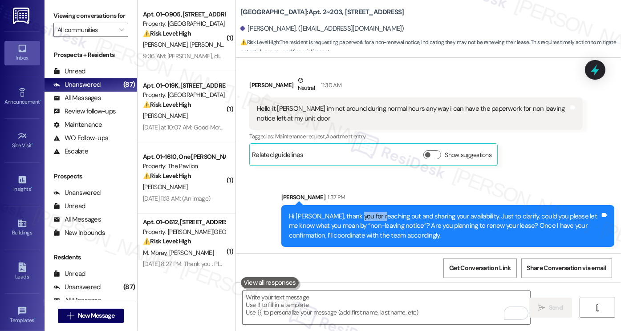
click at [348, 210] on div "Hi [PERSON_NAME], thank you for reaching out and sharing your availability. Jus…" at bounding box center [447, 226] width 333 height 42
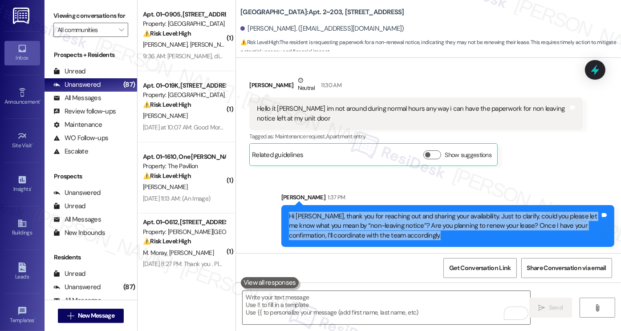
click at [348, 210] on div "Hi [PERSON_NAME], thank you for reaching out and sharing your availability. Jus…" at bounding box center [447, 226] width 333 height 42
